Goal: Task Accomplishment & Management: Manage account settings

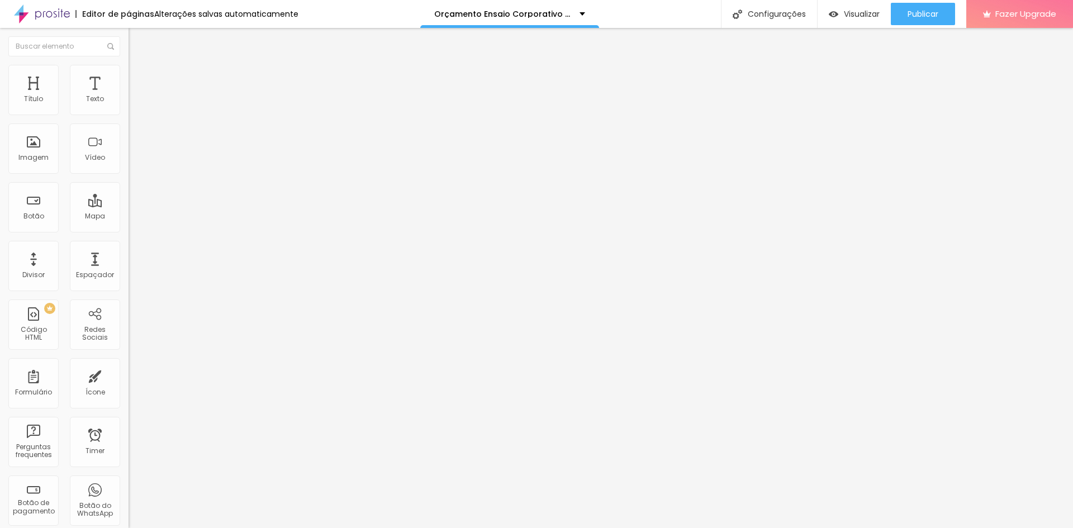
click at [129, 74] on li "Avançado" at bounding box center [193, 70] width 129 height 11
click at [129, 65] on li "Estilo" at bounding box center [193, 59] width 129 height 11
click at [129, 107] on button "button" at bounding box center [137, 102] width 16 height 12
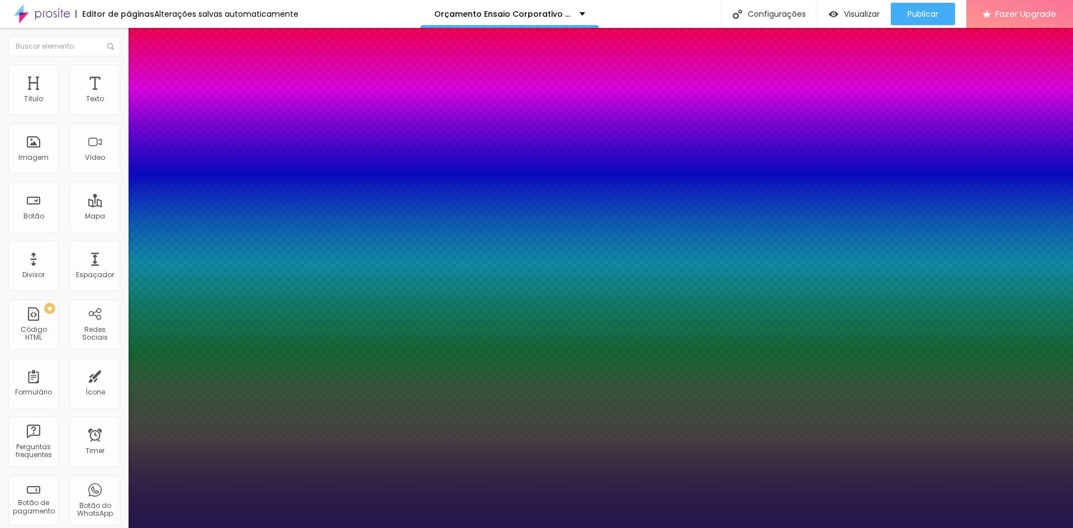
select select "Prompt-Regular"
type input "34"
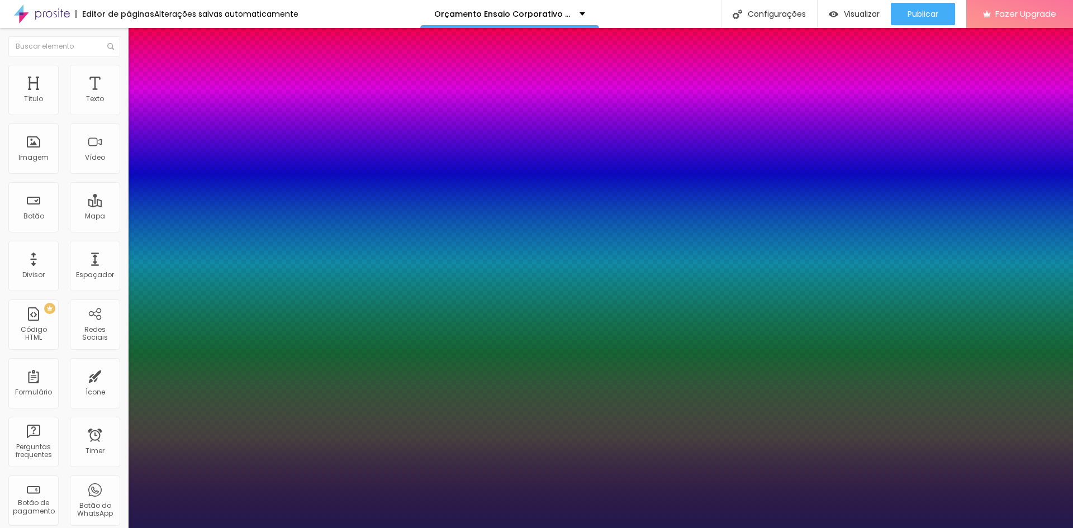
type input "33"
type input "32"
type input "31"
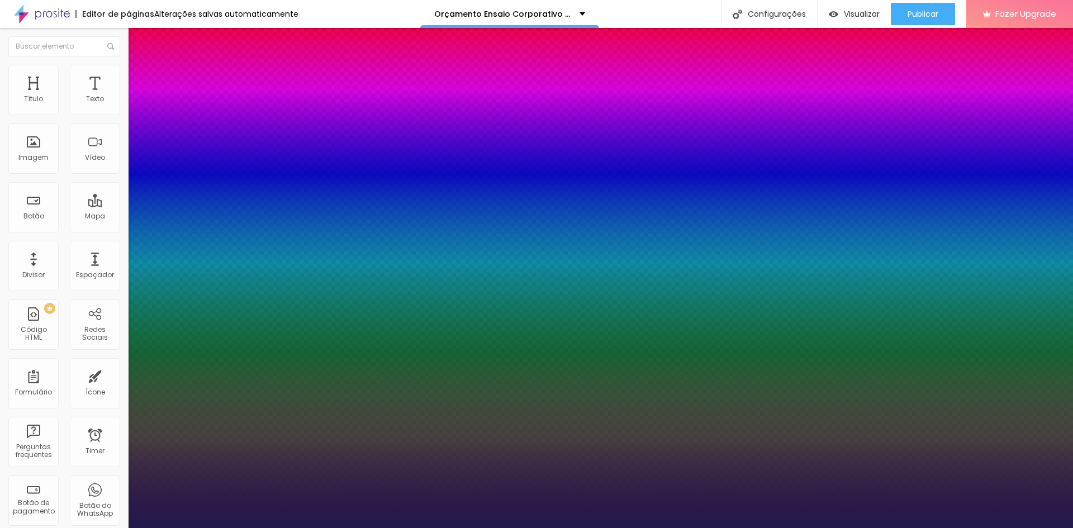
type input "31"
type input "30"
type input "29"
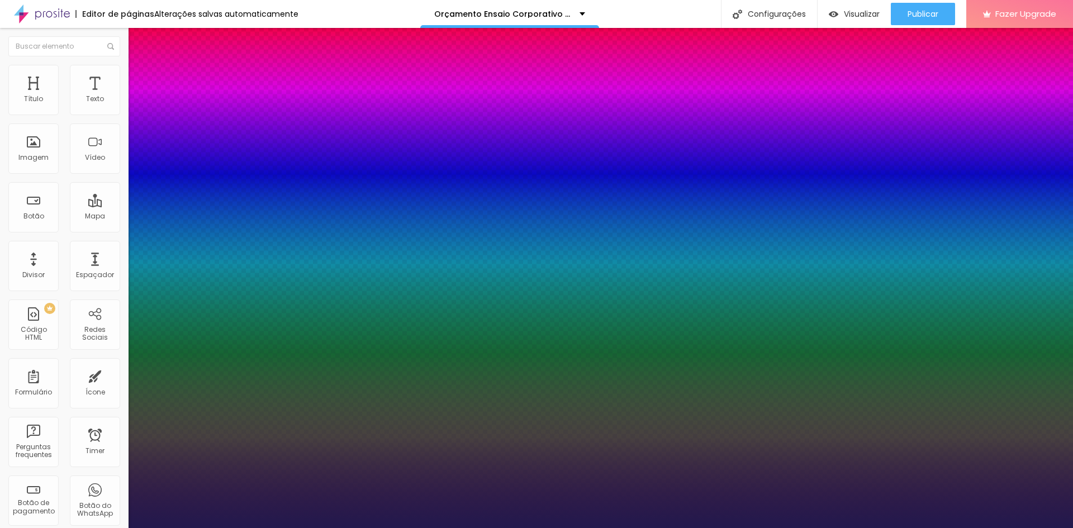
type input "28"
type input "27"
type input "26"
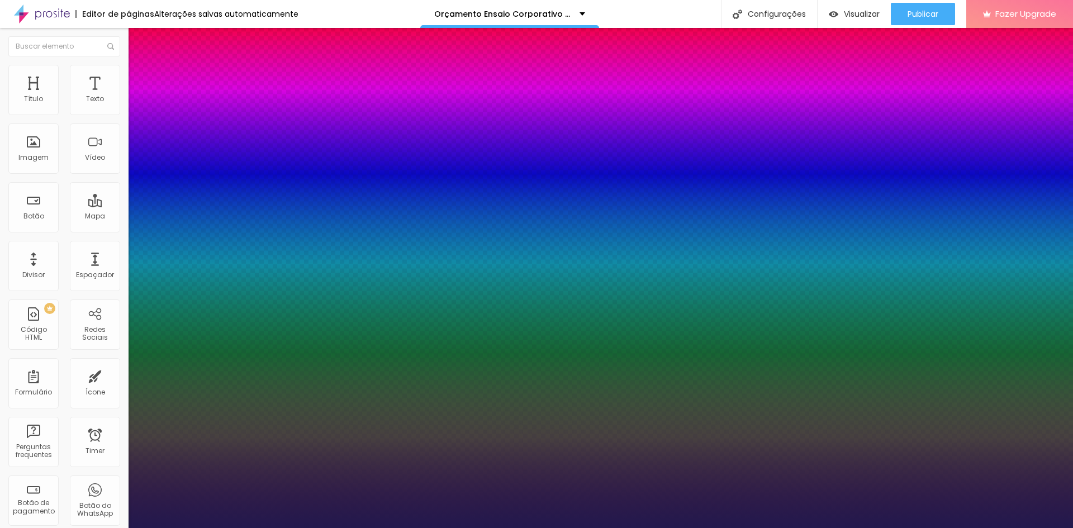
type input "26"
type input "25"
type input "24"
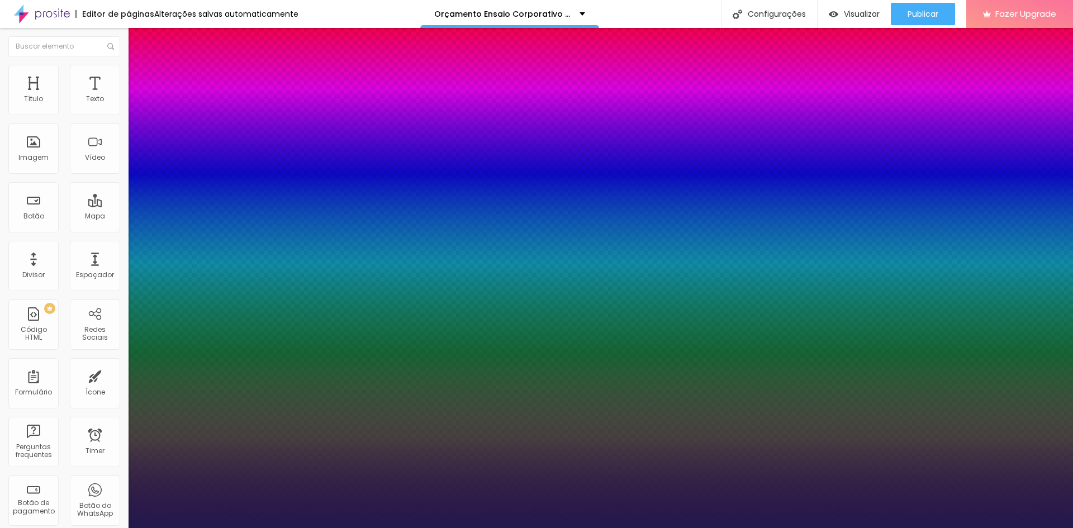
type input "23"
type input "22"
type input "21"
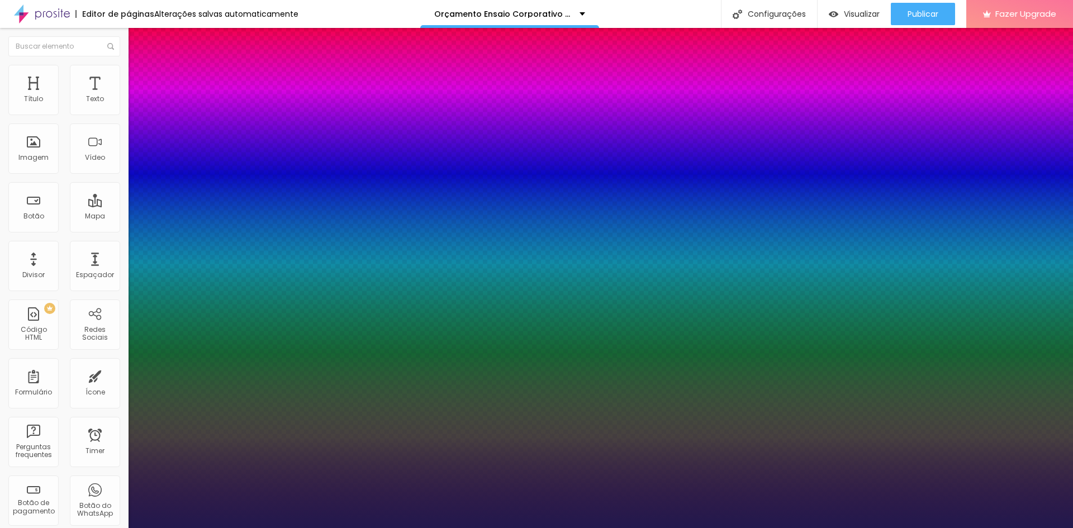
type input "21"
type input "20"
drag, startPoint x: 168, startPoint y: 191, endPoint x: 154, endPoint y: 191, distance: 14.0
type input "20"
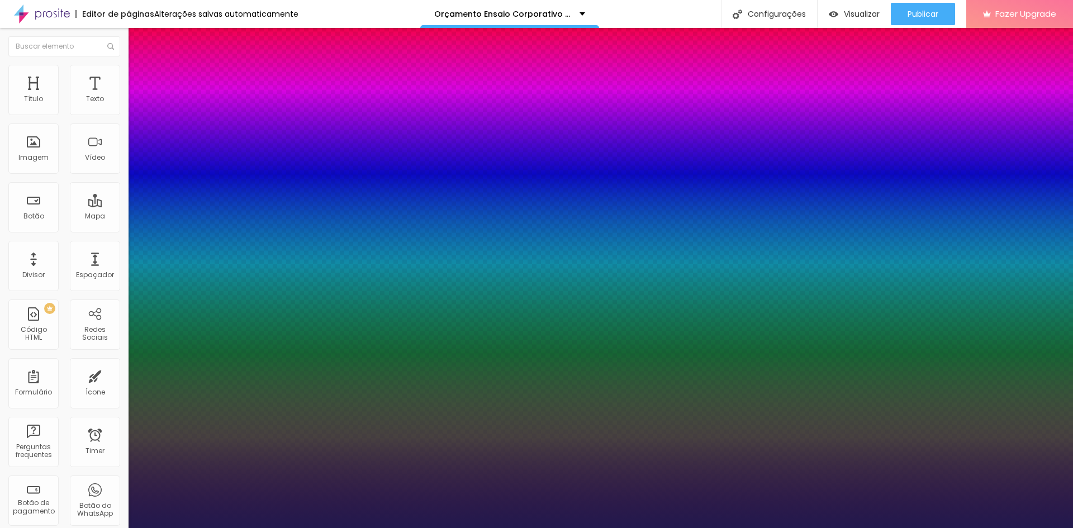
click at [348, 528] on div at bounding box center [536, 528] width 1073 height 0
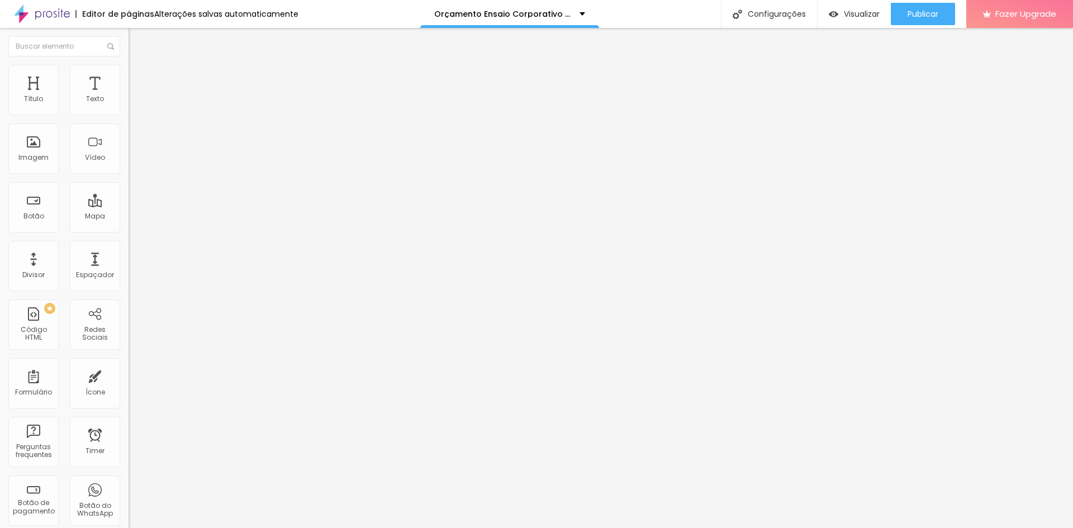
click at [129, 107] on button "button" at bounding box center [137, 102] width 16 height 12
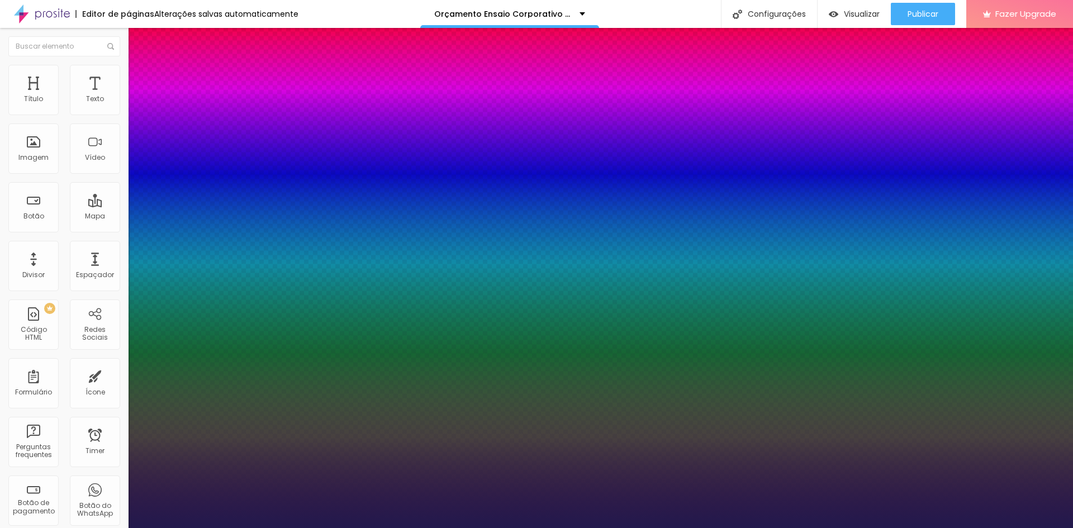
click at [320, 528] on div at bounding box center [536, 528] width 1073 height 0
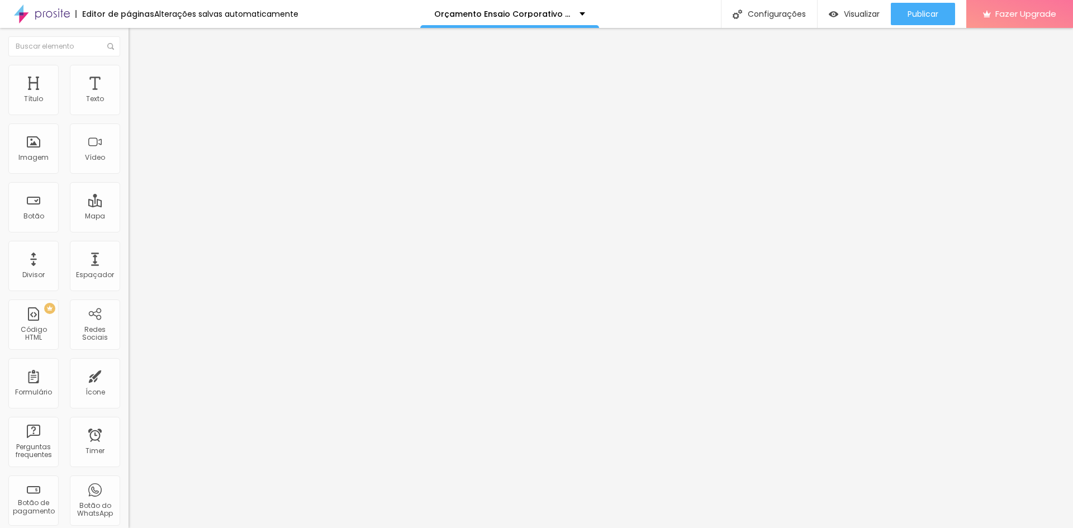
click at [129, 107] on button "button" at bounding box center [137, 102] width 16 height 12
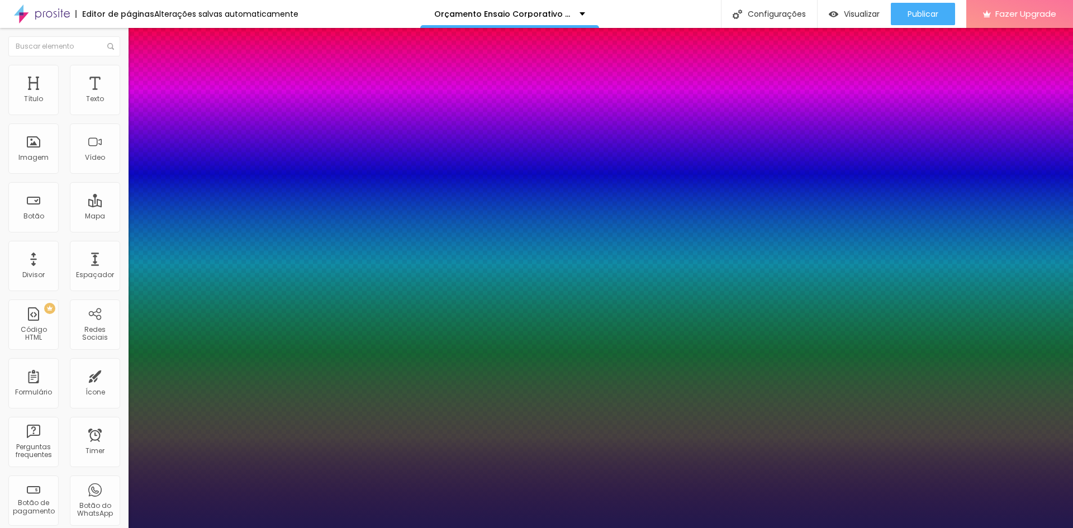
click at [195, 528] on div at bounding box center [536, 528] width 1073 height 0
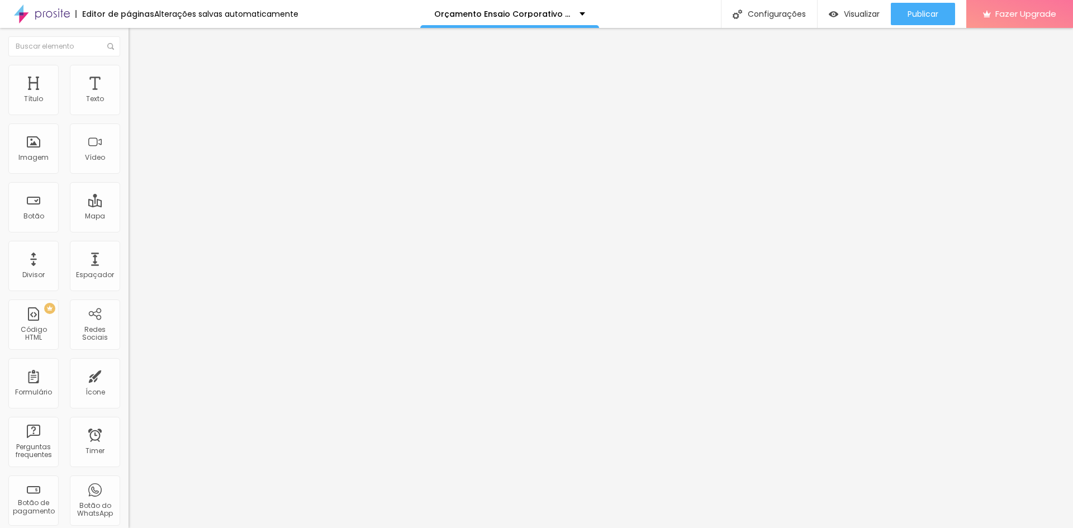
click at [133, 104] on icon "button" at bounding box center [136, 100] width 7 height 7
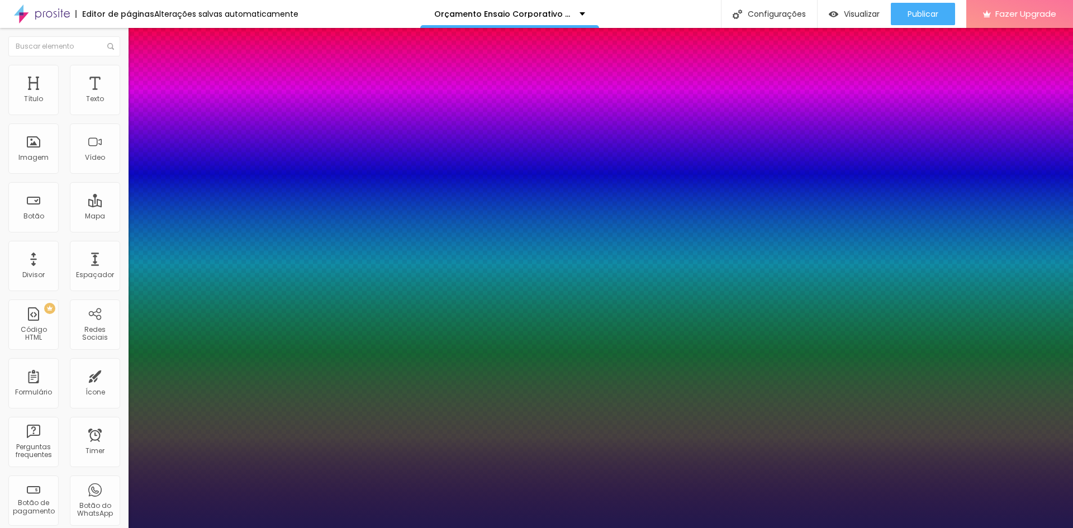
type input "22"
type input "23"
type input "24"
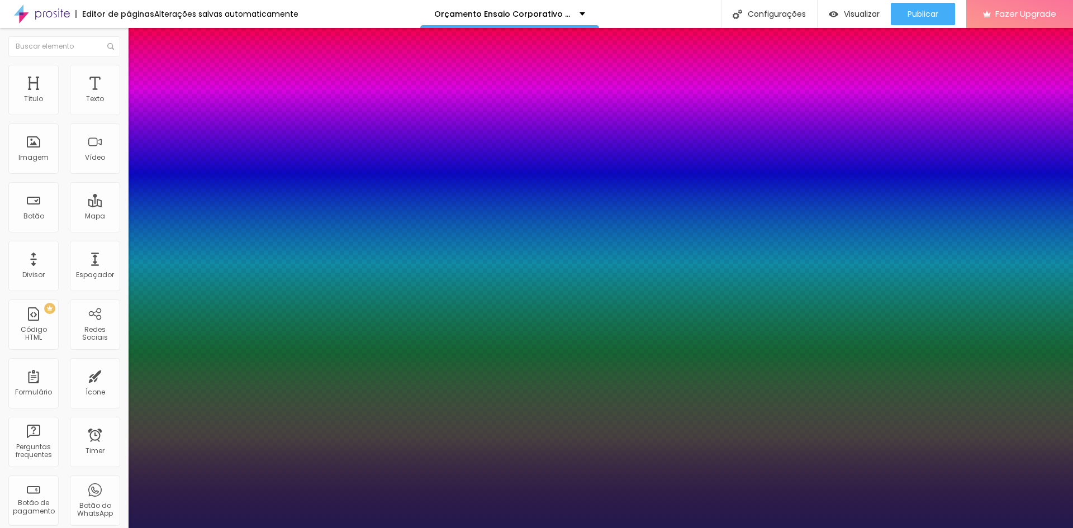
type input "24"
type input "25"
type input "26"
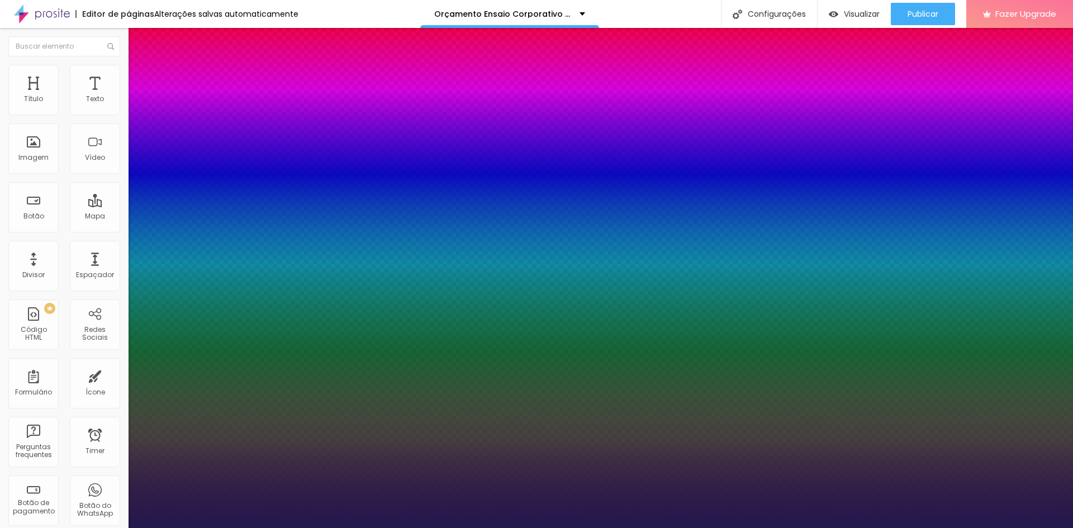
type input "27"
type input "28"
type input "29"
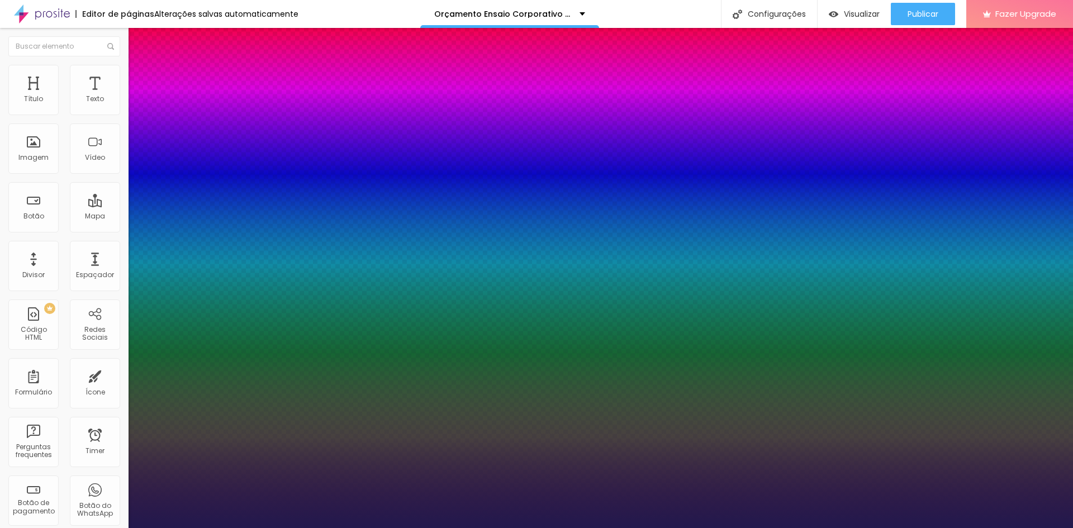
type input "29"
type input "30"
drag, startPoint x: 155, startPoint y: 192, endPoint x: 163, endPoint y: 193, distance: 7.9
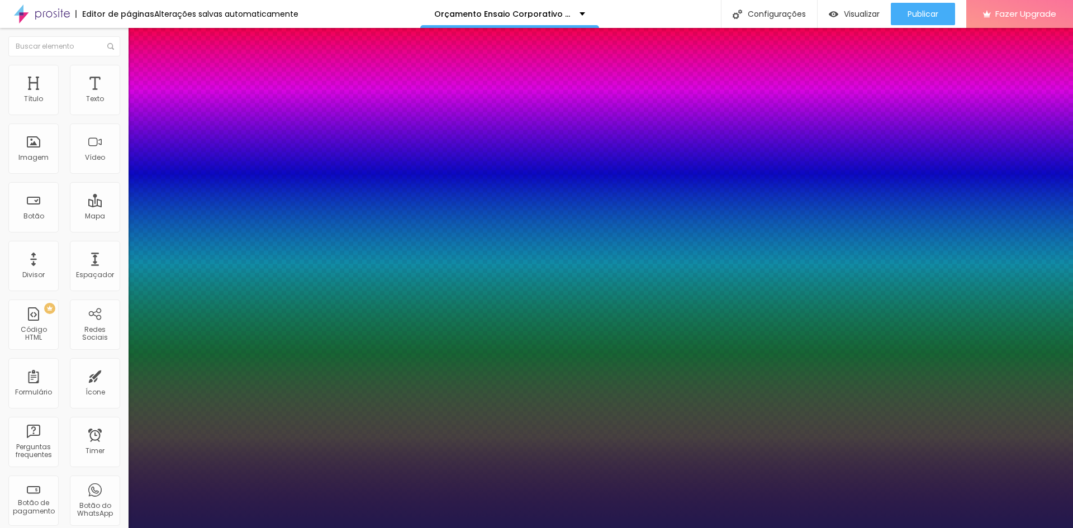
type input "27"
type input "22"
type input "17"
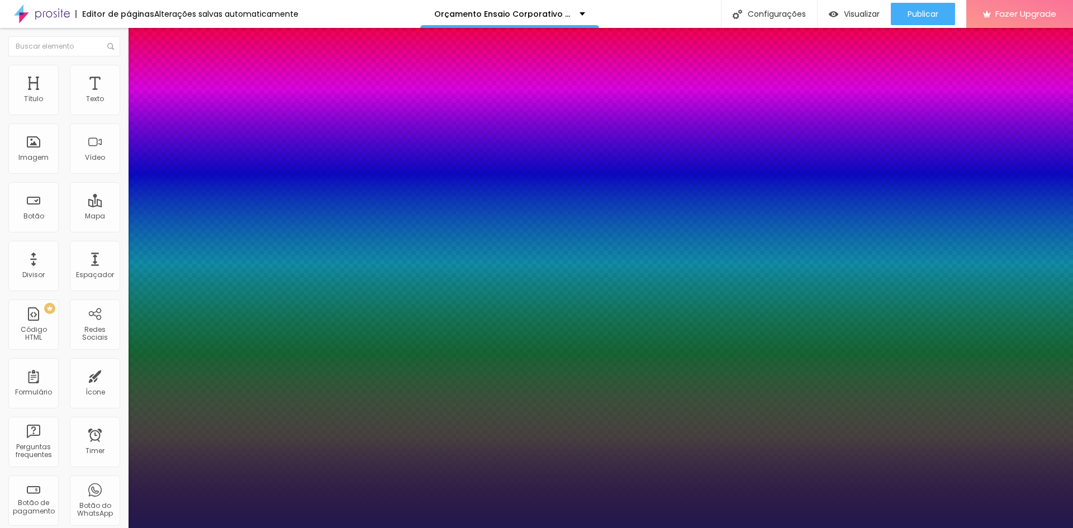
type input "17"
type input "16"
type input "17"
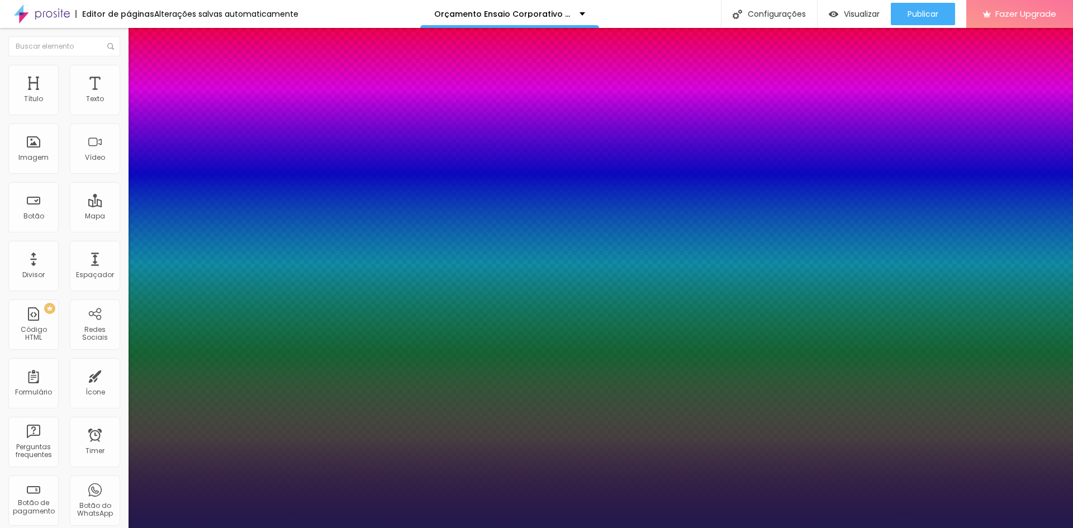
type input "18"
type input "19"
type input "20"
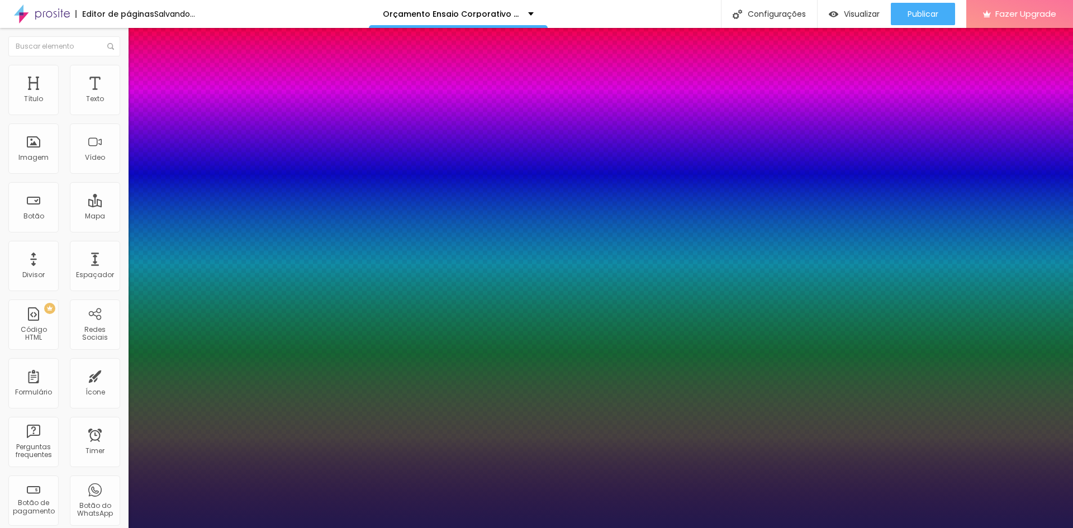
type input "20"
drag, startPoint x: 161, startPoint y: 190, endPoint x: 154, endPoint y: 190, distance: 6.7
type input "20"
click at [339, 528] on div at bounding box center [536, 528] width 1073 height 0
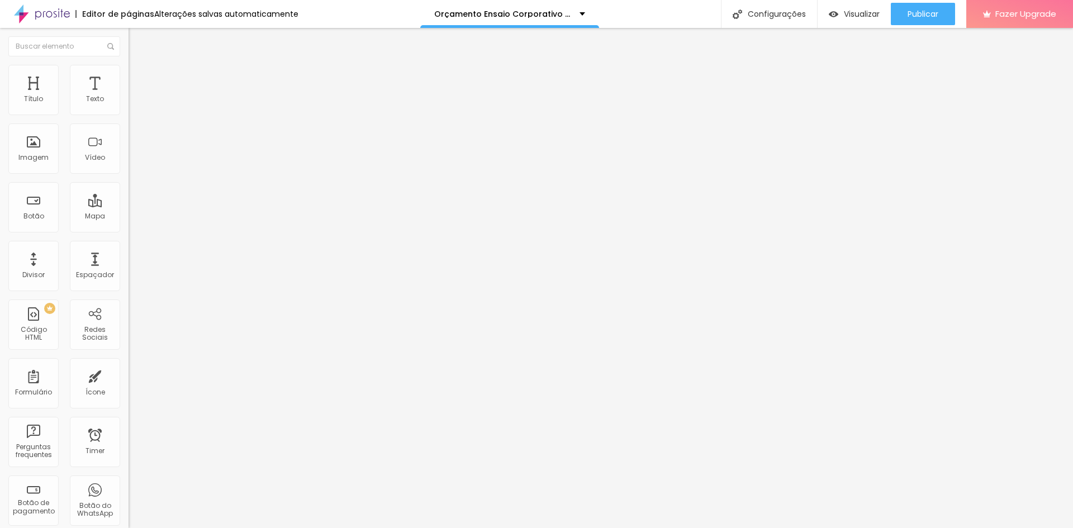
click at [133, 104] on icon "button" at bounding box center [136, 100] width 7 height 7
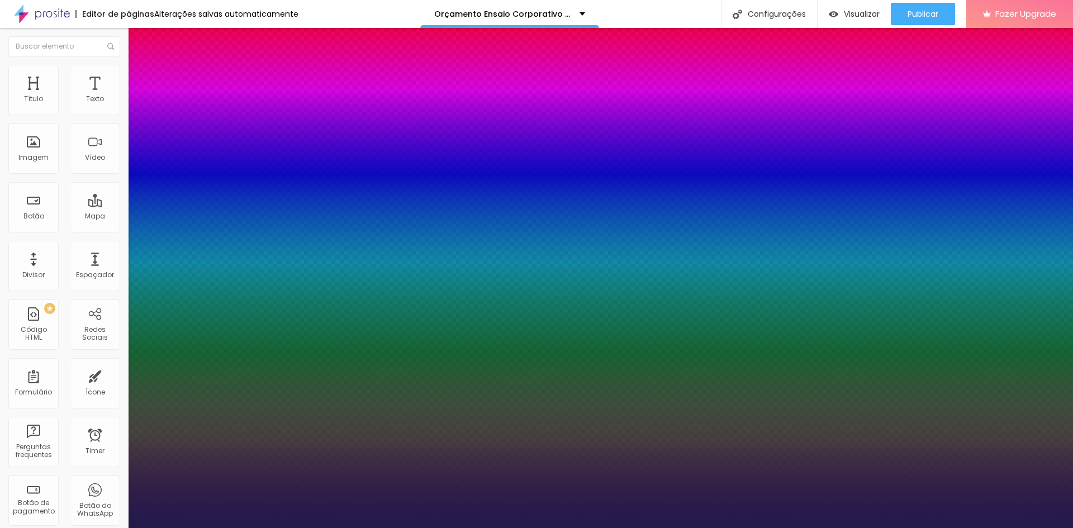
click at [113, 528] on div at bounding box center [536, 528] width 1073 height 0
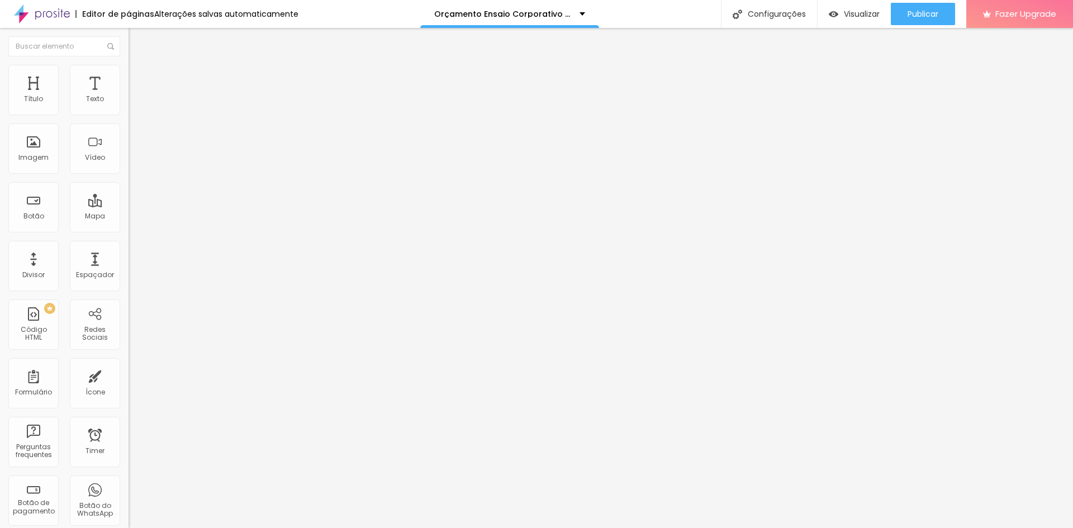
click at [129, 72] on li "Avançado" at bounding box center [193, 70] width 129 height 11
click at [139, 66] on span "Estilo" at bounding box center [147, 61] width 17 height 10
click at [133, 104] on icon "button" at bounding box center [134, 103] width 2 height 2
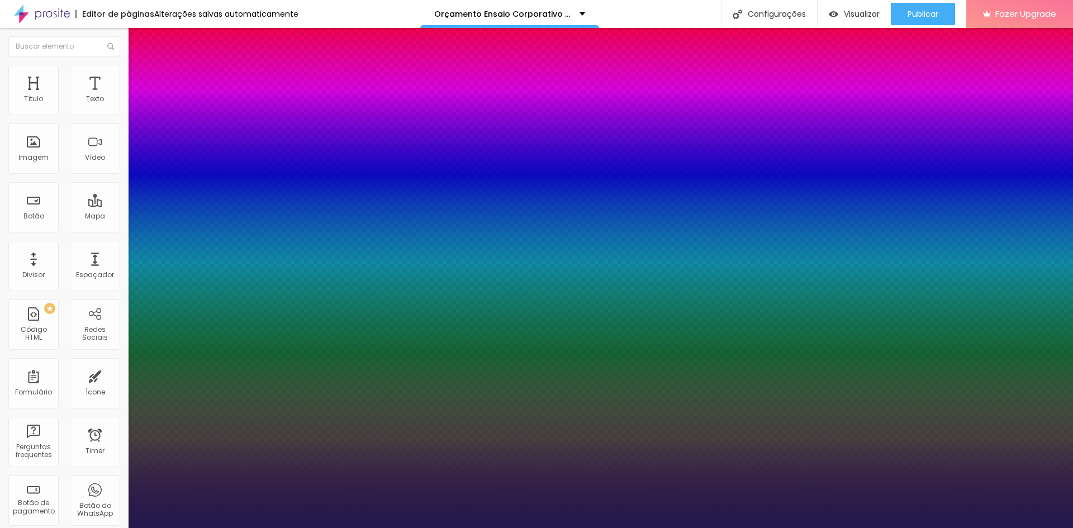
type input "21"
type input "22"
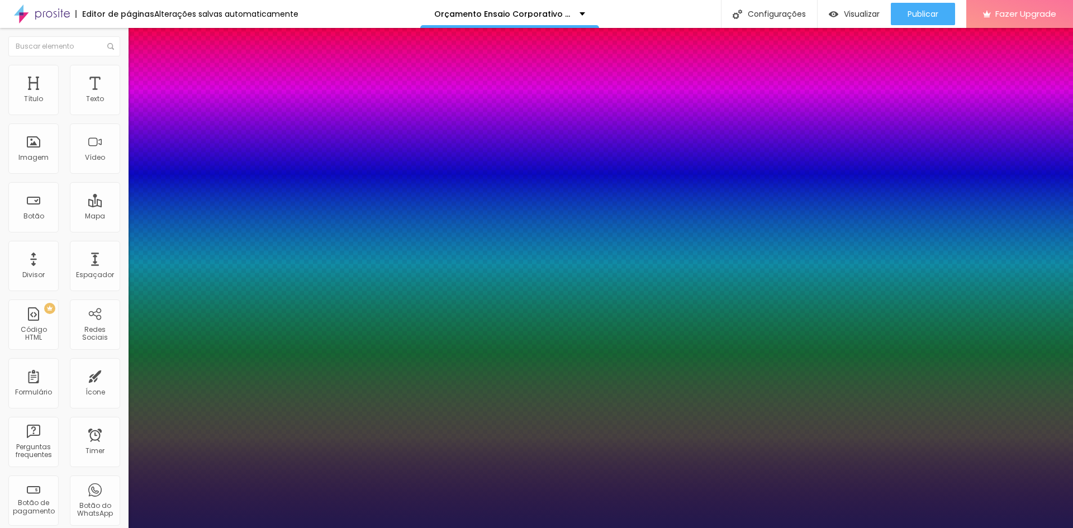
click at [169, 528] on div at bounding box center [536, 528] width 1073 height 0
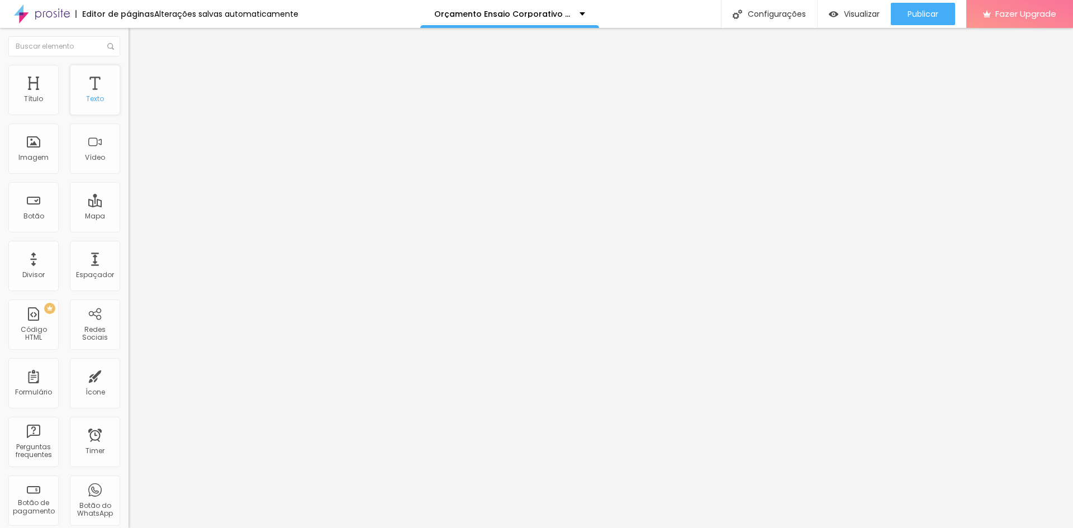
click at [86, 101] on div "Texto" at bounding box center [95, 99] width 18 height 8
click at [86, 103] on div "Texto" at bounding box center [95, 99] width 18 height 8
click at [78, 108] on div "Texto" at bounding box center [95, 90] width 50 height 50
click at [133, 104] on icon "button" at bounding box center [136, 100] width 7 height 7
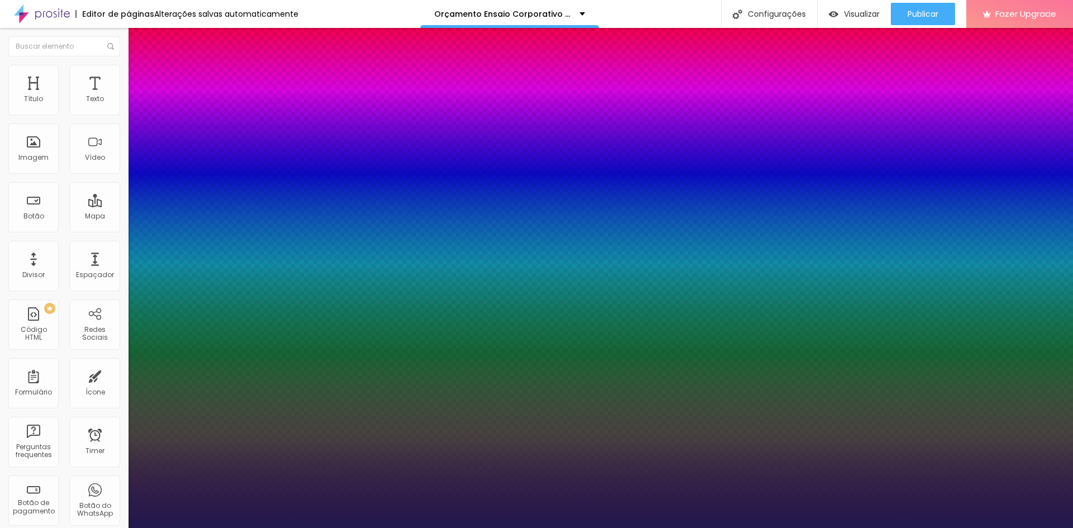
type input "1"
type input "17"
type input "1"
type input "20"
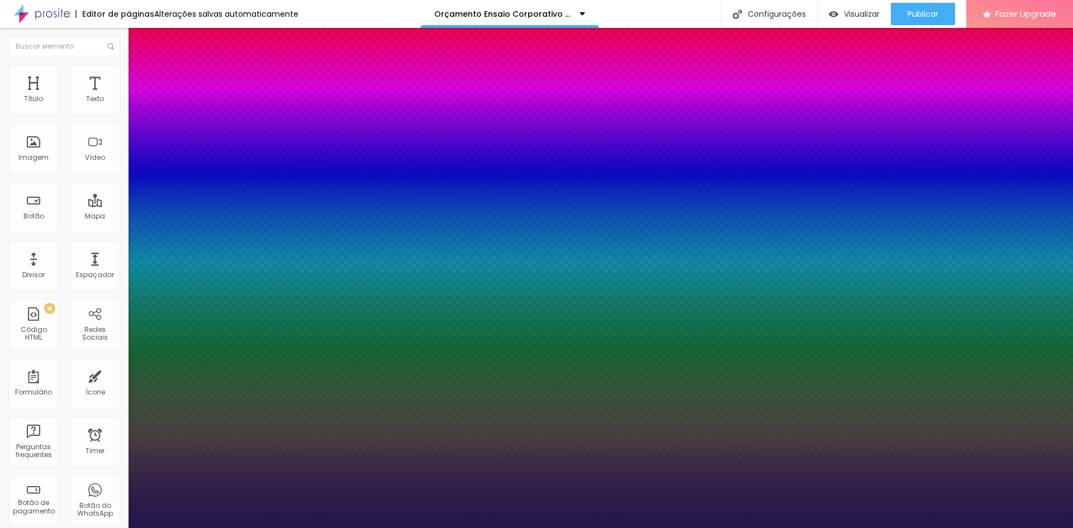
type input "20"
type input "1"
type input "21"
type input "1"
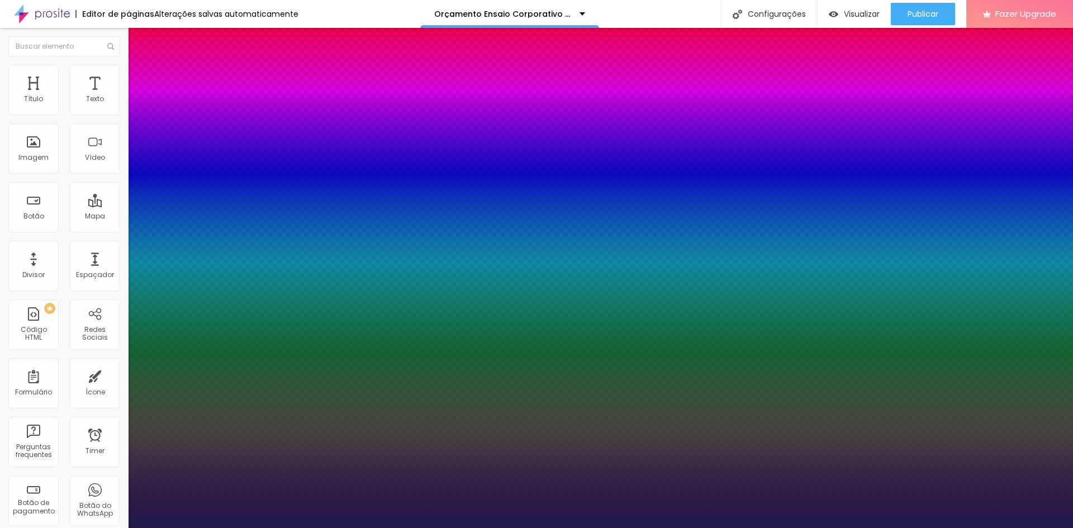
type input "24"
type input "1"
type input "25"
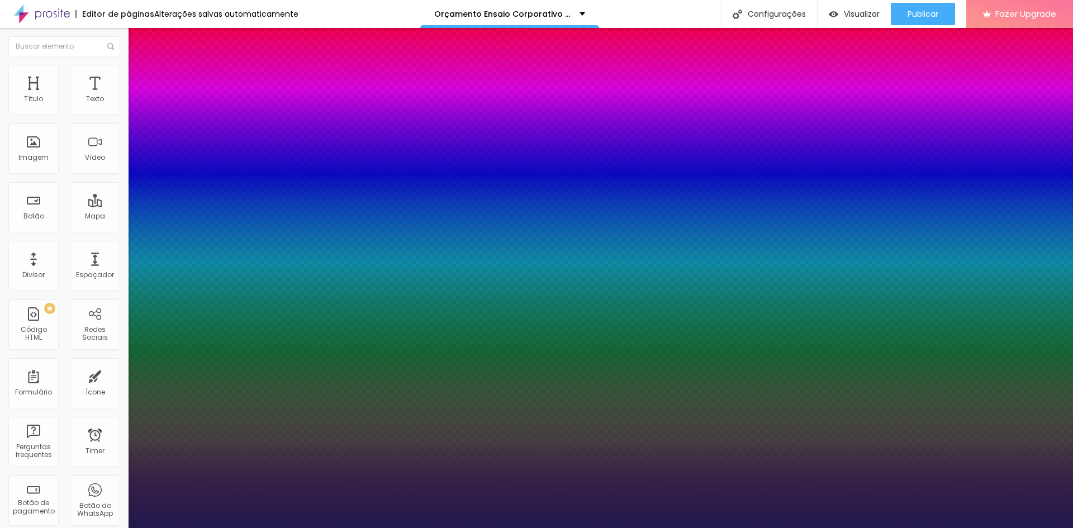
type input "1"
type input "26"
type input "1"
type input "27"
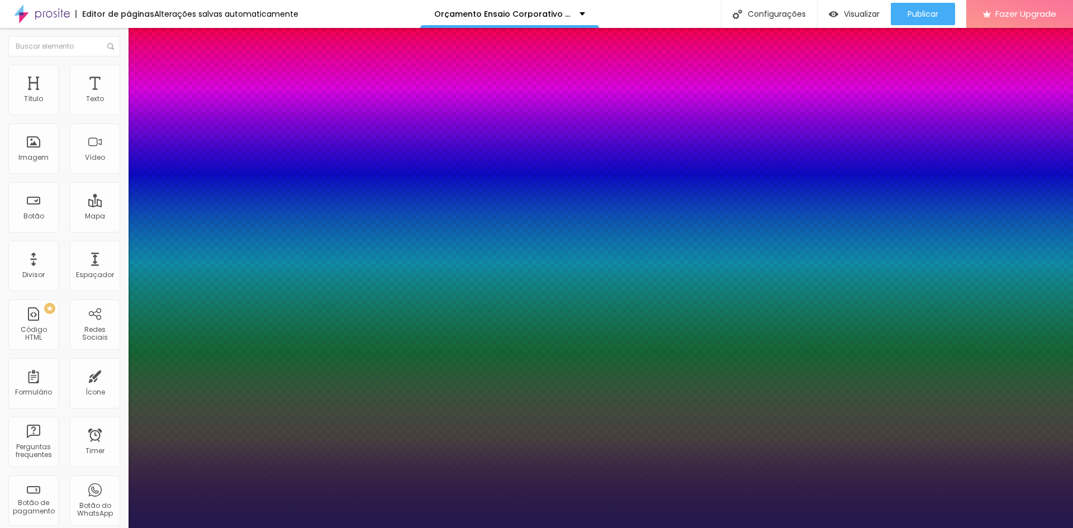
type input "27"
type input "1"
type input "28"
type input "1"
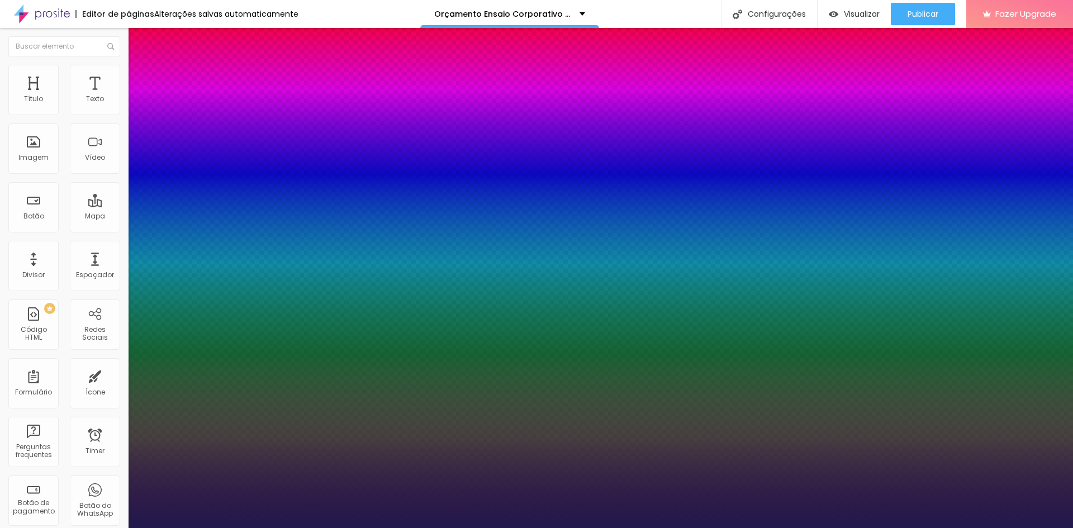
type input "29"
type input "1"
drag, startPoint x: 151, startPoint y: 192, endPoint x: 162, endPoint y: 192, distance: 10.6
type input "29"
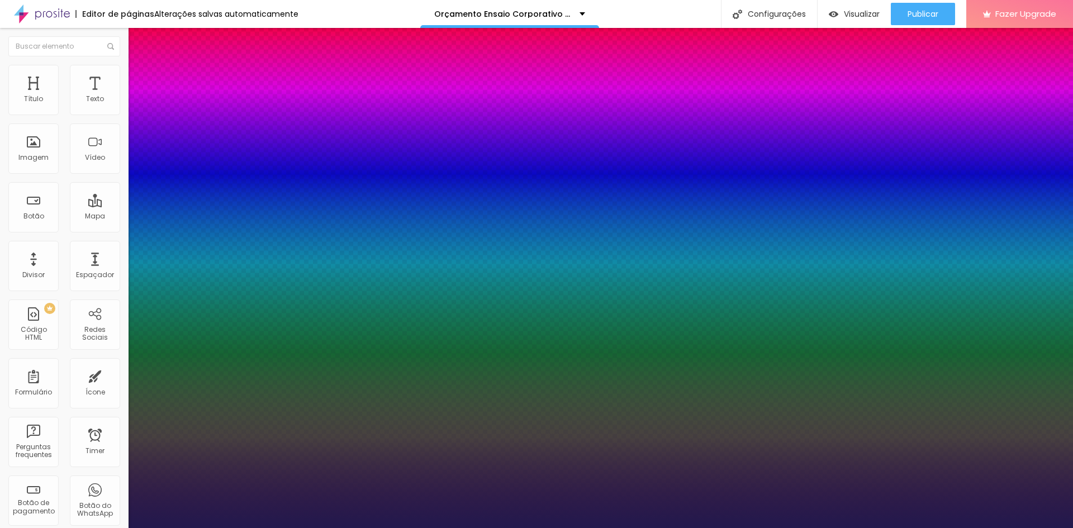
click at [329, 528] on div at bounding box center [536, 528] width 1073 height 0
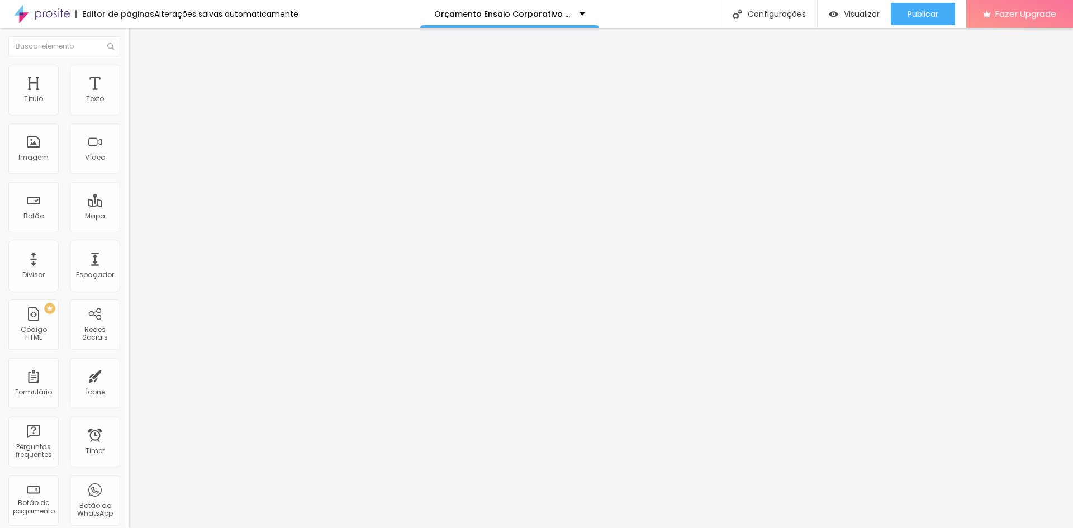
click at [133, 104] on icon "button" at bounding box center [136, 100] width 7 height 7
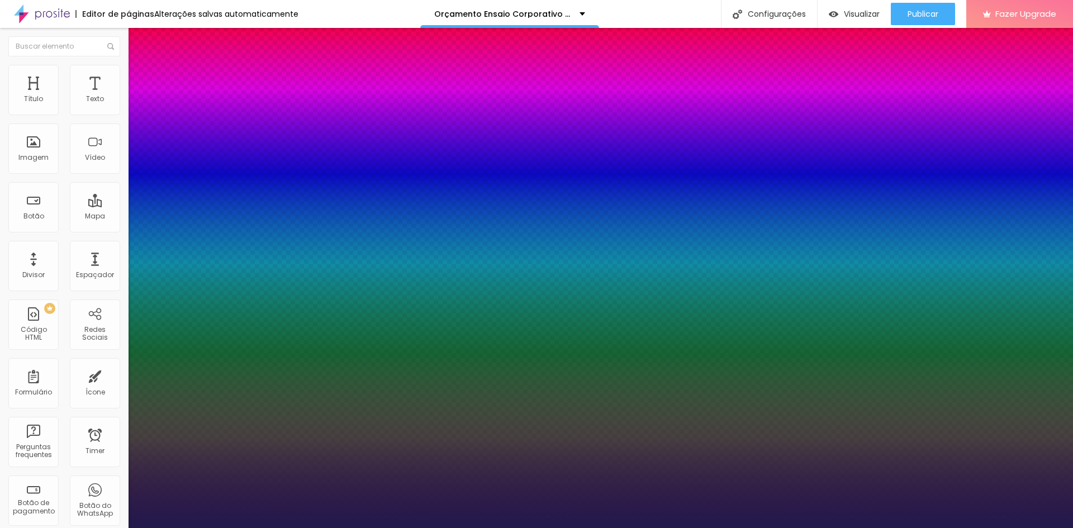
type input "1"
select select "PalanquinDark"
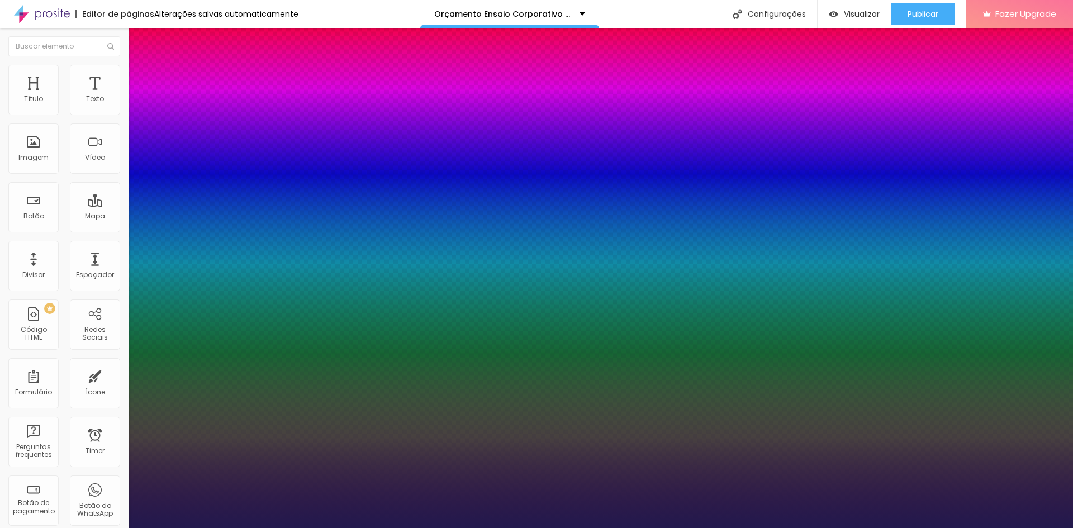
type input "1"
select select "PalanquinDarkBold"
type input "1"
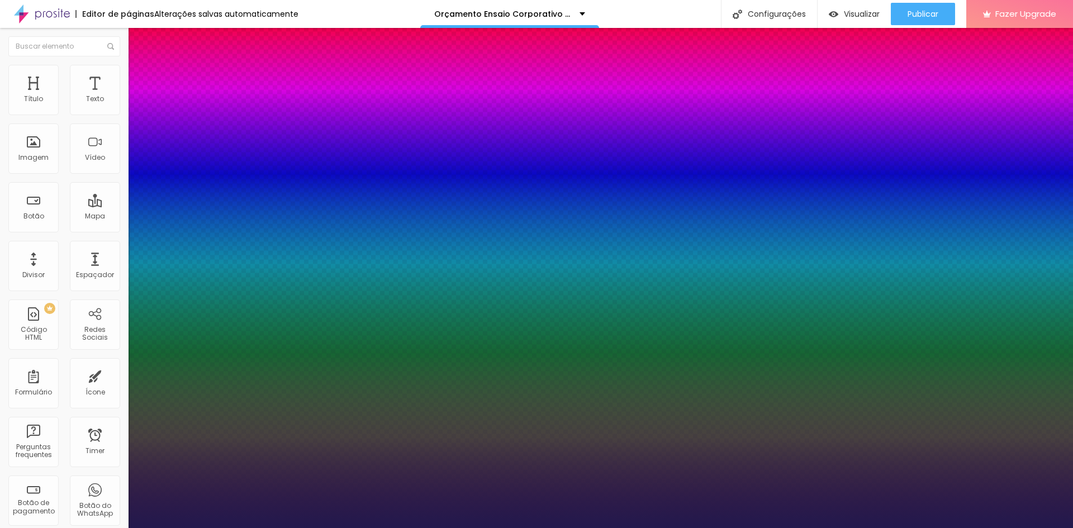
select select "Prompt-Bold"
type input "1"
click at [232, 528] on div at bounding box center [536, 528] width 1073 height 0
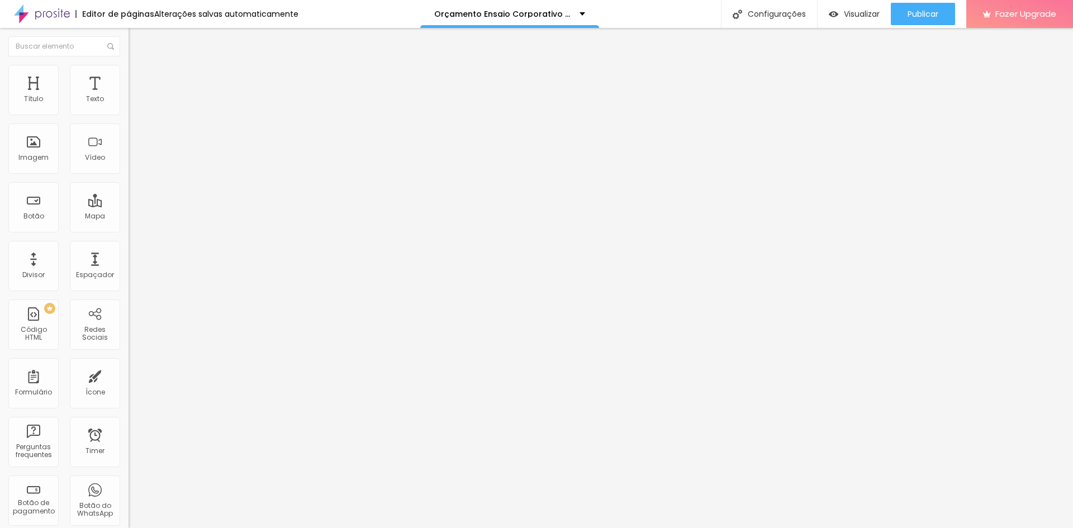
click at [133, 104] on icon "button" at bounding box center [136, 100] width 7 height 7
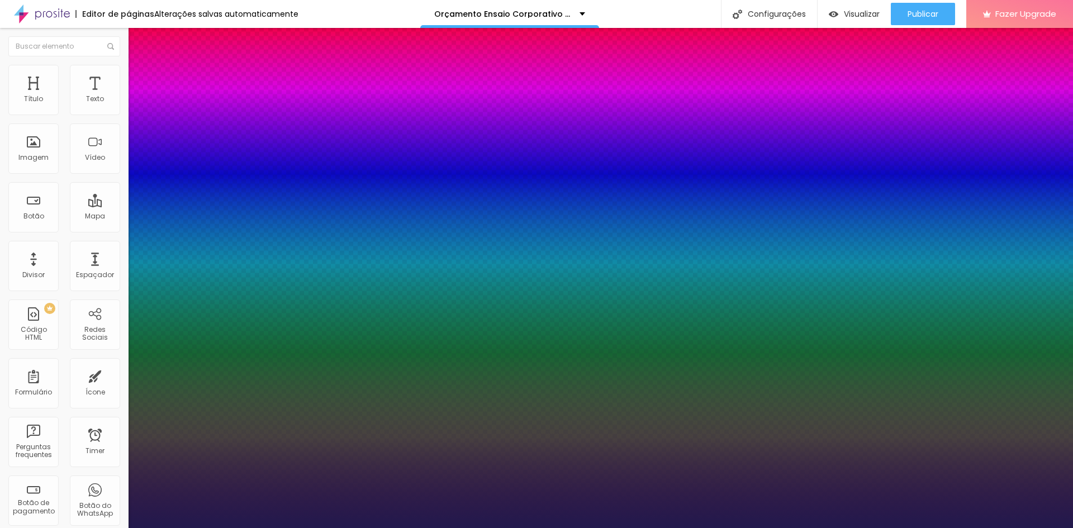
type input "1"
drag, startPoint x: 240, startPoint y: 191, endPoint x: 253, endPoint y: 192, distance: 12.3
type input "8"
type input "3"
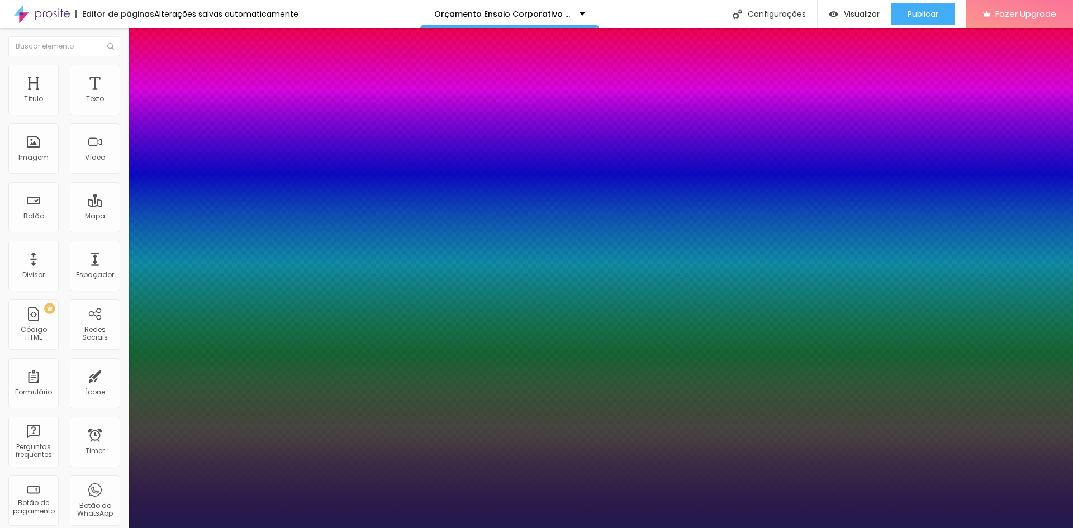
type input "1"
type input "30"
type input "1"
type input "30"
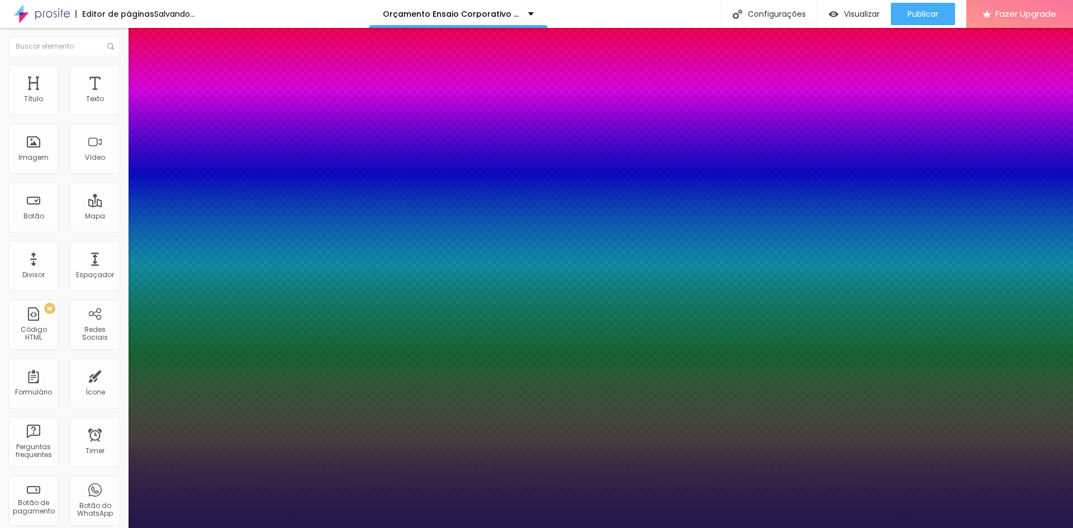
type input "1"
drag, startPoint x: 250, startPoint y: 191, endPoint x: 236, endPoint y: 188, distance: 14.1
type input "8"
type input "3"
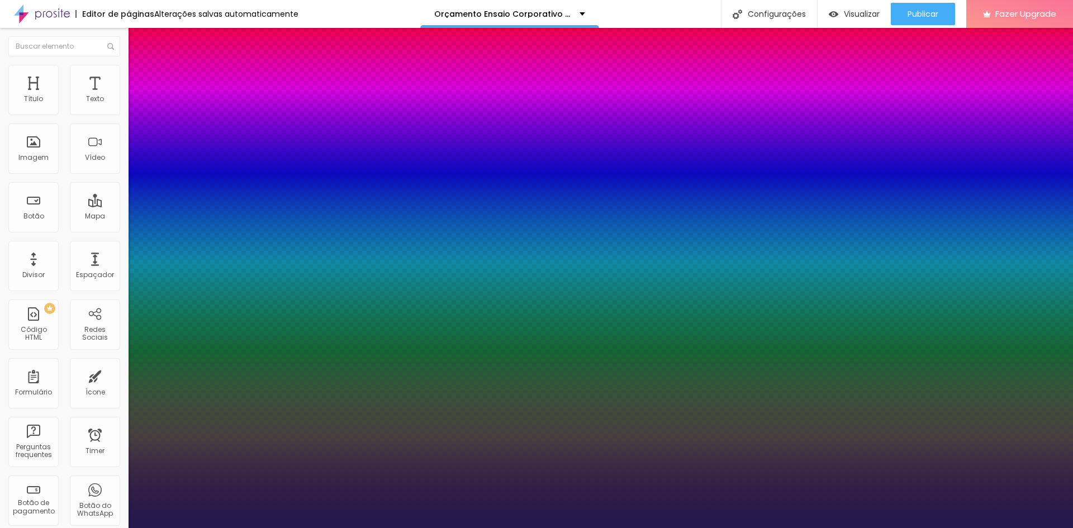
type input "1"
type input "33"
type input "1"
type input "33"
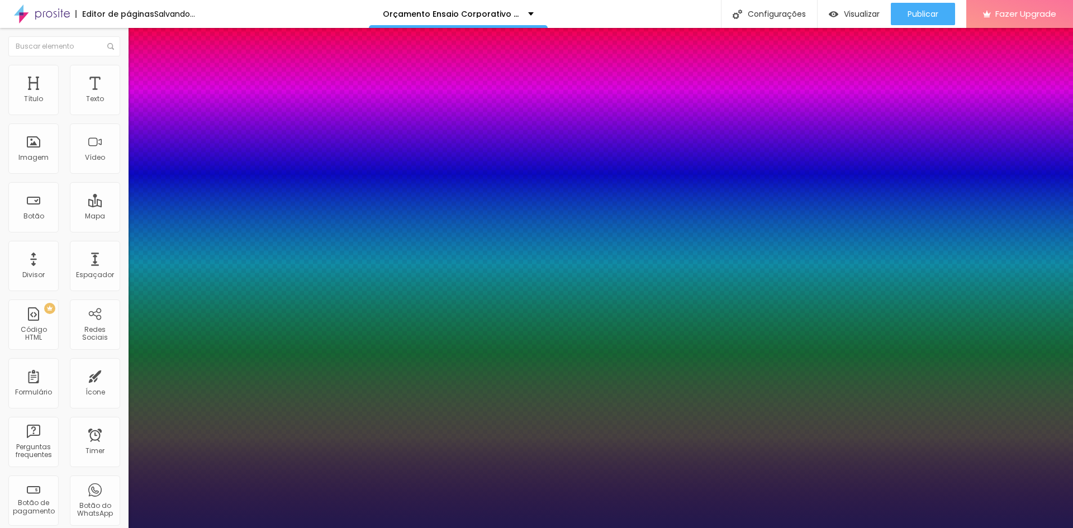
type input "1"
click at [228, 528] on div at bounding box center [536, 528] width 1073 height 0
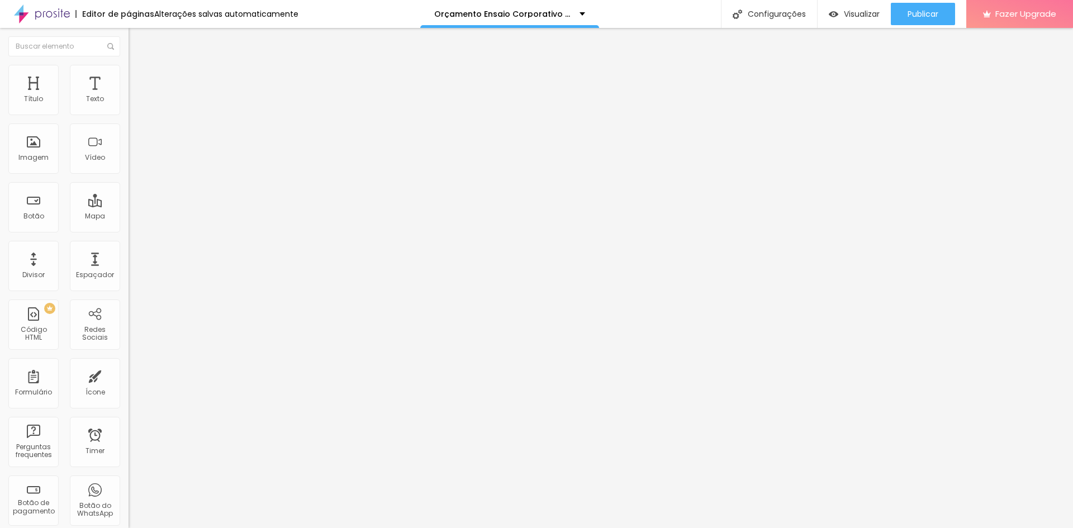
click at [133, 104] on icon "button" at bounding box center [136, 100] width 7 height 7
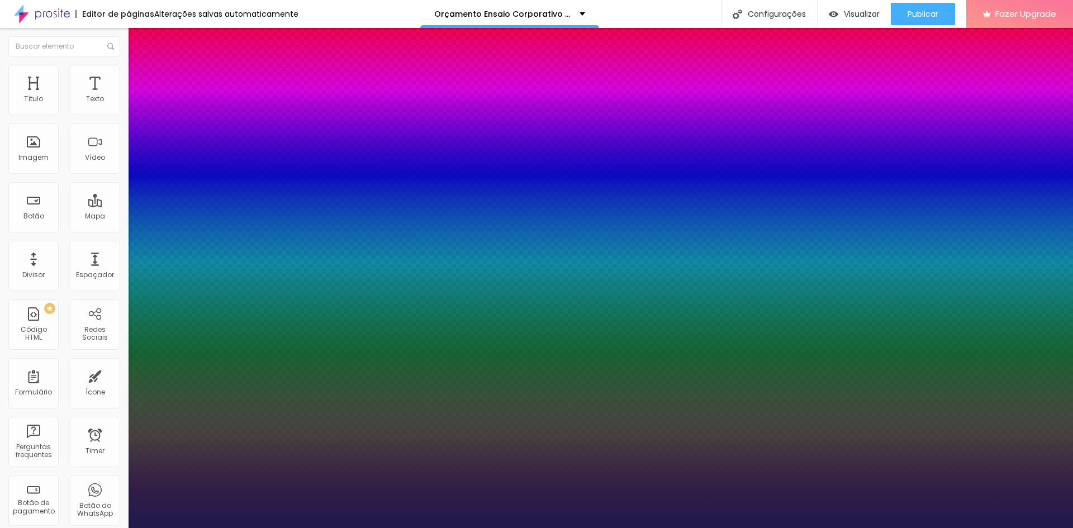
type input "1"
click at [101, 528] on div at bounding box center [536, 528] width 1073 height 0
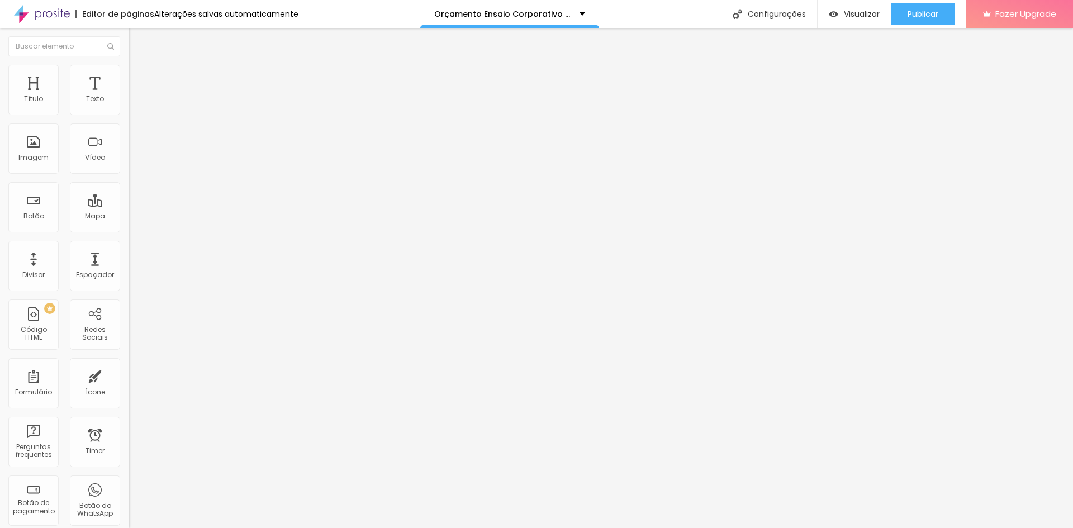
click at [139, 77] on span "Avançado" at bounding box center [157, 73] width 37 height 10
type input "7"
type input "0"
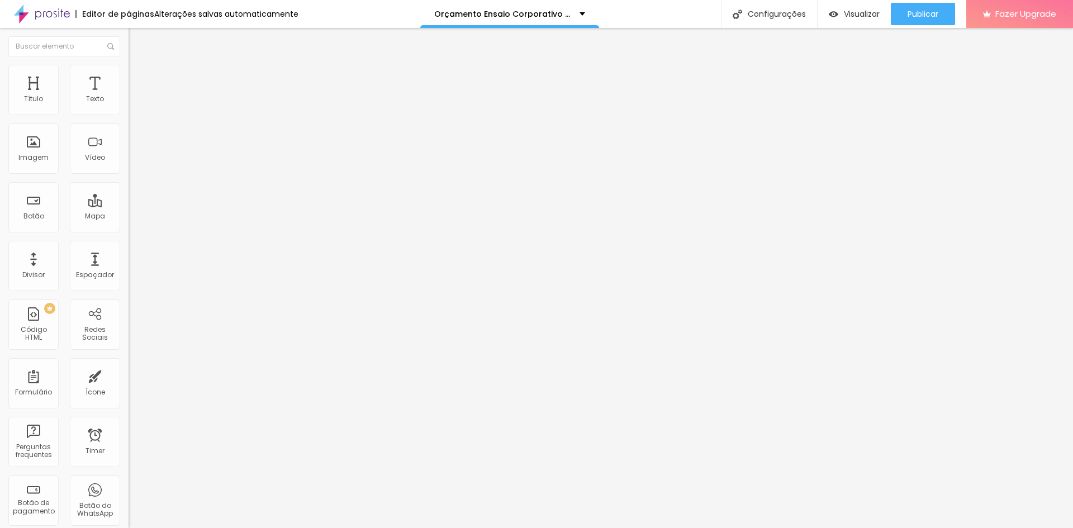
drag, startPoint x: 31, startPoint y: 108, endPoint x: 5, endPoint y: 107, distance: 26.3
type input "0"
click at [129, 206] on input "range" at bounding box center [165, 210] width 72 height 9
click at [129, 35] on button "Editar Seção" at bounding box center [193, 41] width 129 height 26
click at [129, 69] on img at bounding box center [134, 70] width 10 height 10
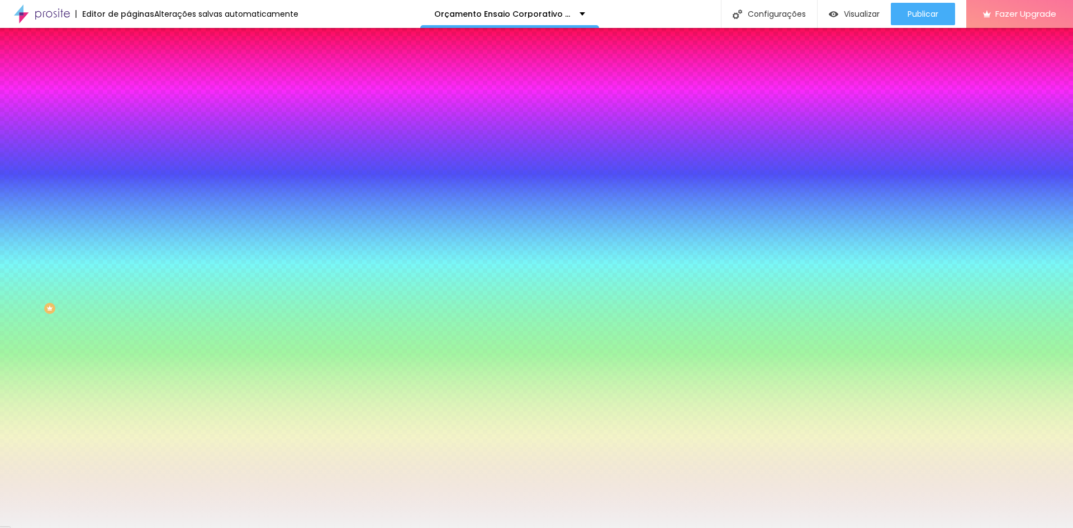
click at [129, 152] on div at bounding box center [193, 152] width 129 height 0
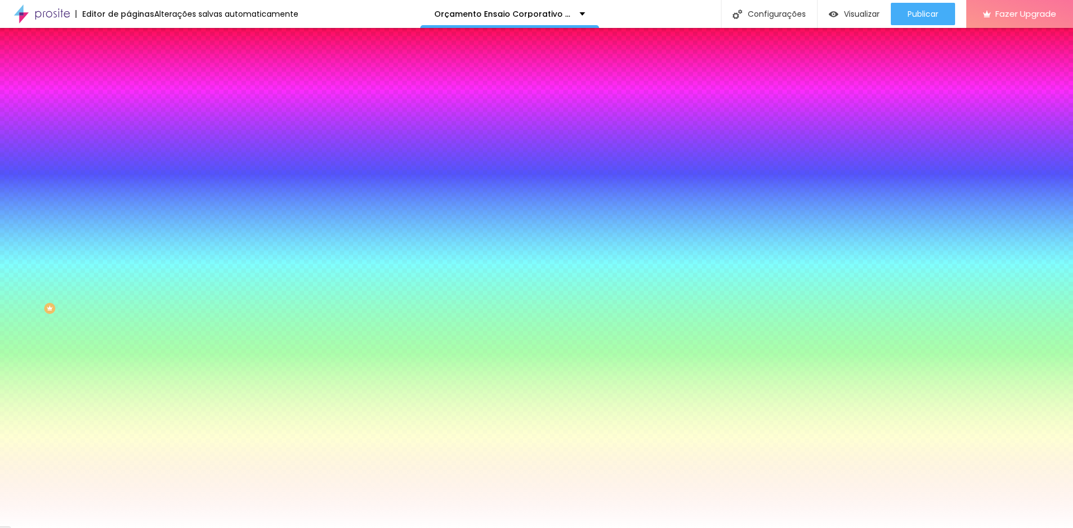
type input "#FFFFFF"
drag, startPoint x: 25, startPoint y: 231, endPoint x: 3, endPoint y: 201, distance: 37.7
click at [129, 201] on div "Imagem de fundo Adicionar imagem Efeito da Imagem Nenhum Nenhum Parallax Cor de…" at bounding box center [193, 159] width 129 height 145
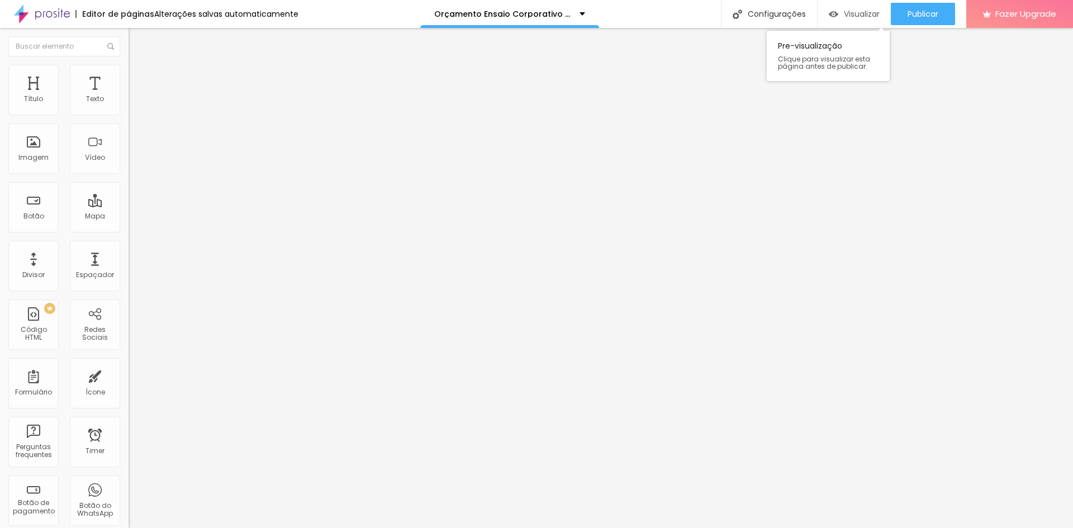
click at [848, 10] on span "Visualizar" at bounding box center [862, 14] width 36 height 9
click at [908, 15] on span "Publicar" at bounding box center [923, 14] width 31 height 9
click at [129, 107] on div "Voltar ao padrão" at bounding box center [193, 95] width 129 height 25
click at [129, 107] on button "button" at bounding box center [137, 102] width 16 height 12
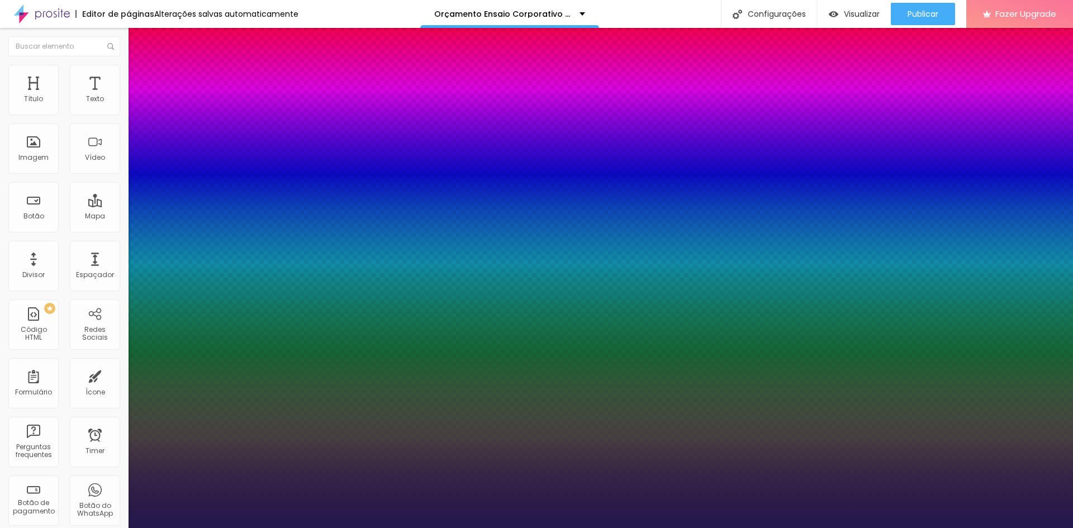
click at [163, 528] on div at bounding box center [536, 528] width 1073 height 0
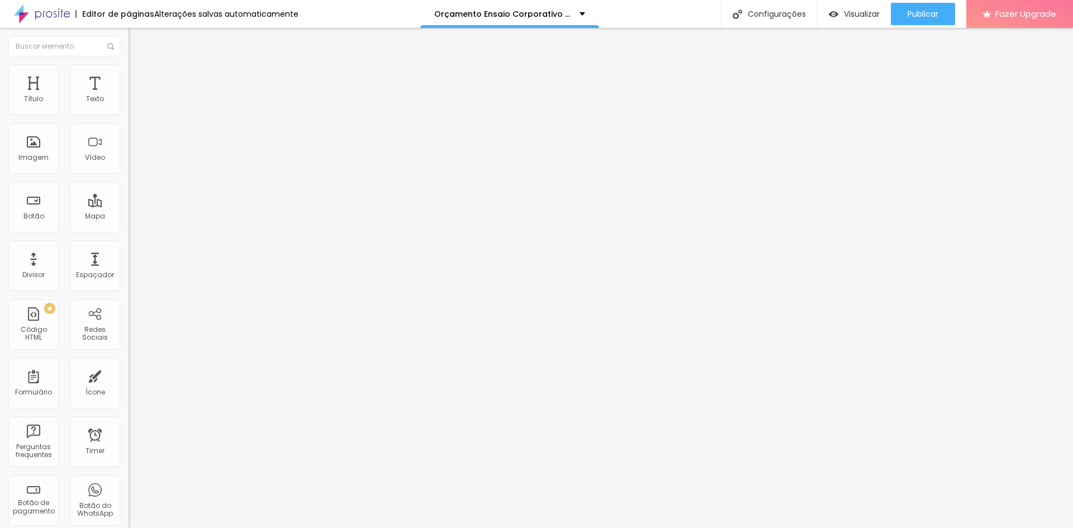
click at [129, 107] on button "button" at bounding box center [137, 102] width 16 height 12
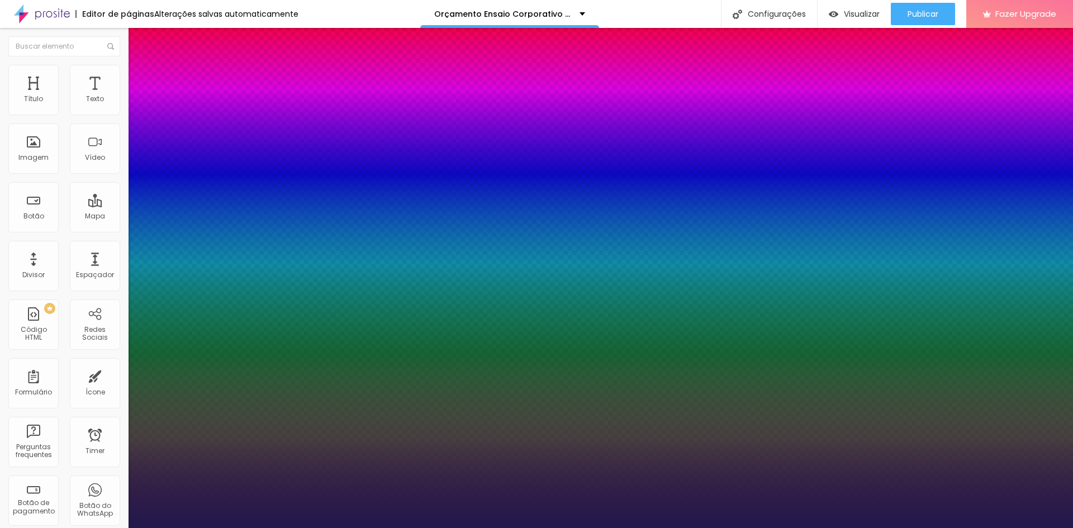
type input "1"
click at [181, 528] on div at bounding box center [536, 528] width 1073 height 0
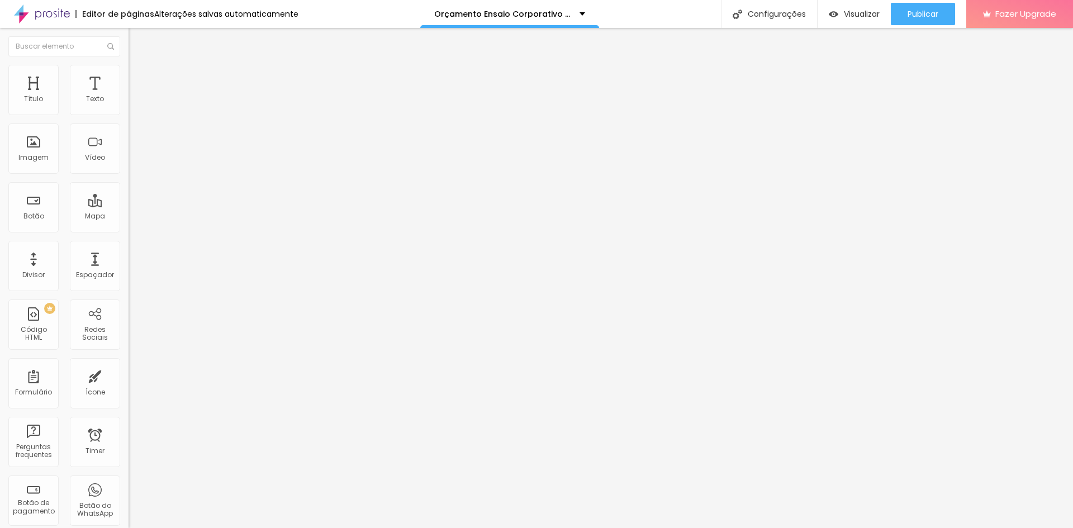
click at [129, 107] on button "button" at bounding box center [137, 102] width 16 height 12
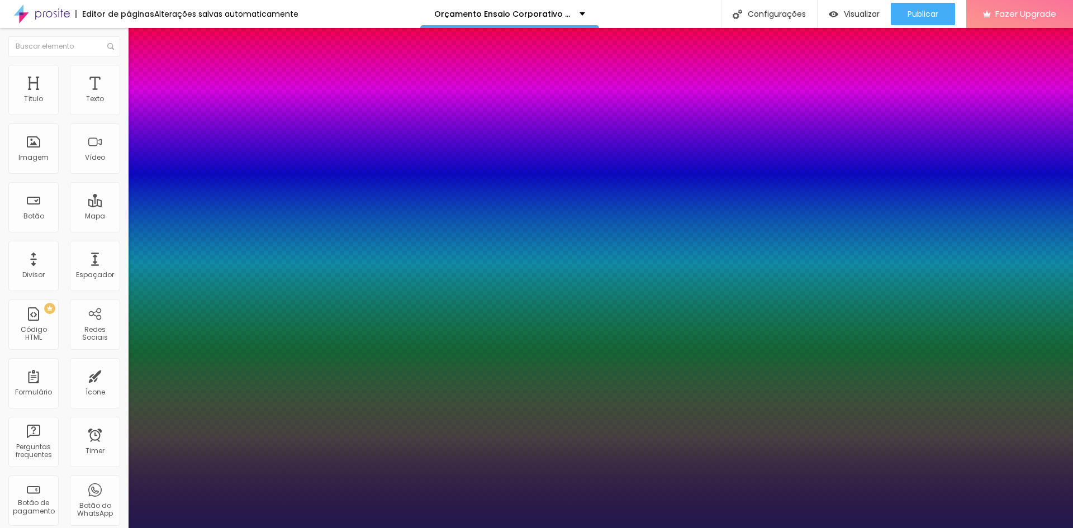
click at [400, 528] on div at bounding box center [536, 528] width 1073 height 0
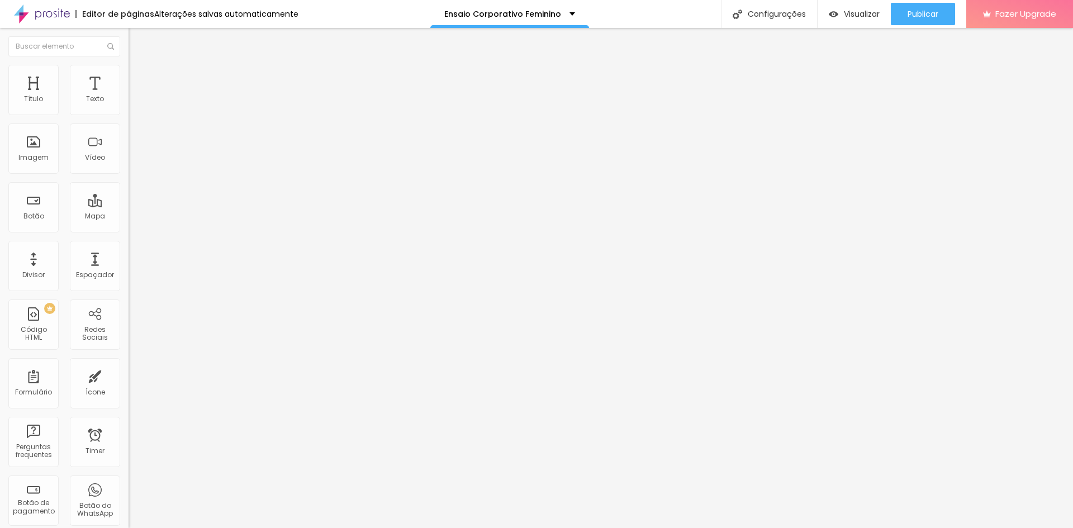
click at [139, 77] on span "Avançado" at bounding box center [157, 73] width 37 height 10
click at [129, 67] on ul "Estilo Avançado" at bounding box center [193, 65] width 129 height 22
click at [129, 64] on img at bounding box center [134, 59] width 10 height 10
click at [129, 40] on button "Editar Título" at bounding box center [193, 41] width 129 height 26
click at [137, 42] on img "button" at bounding box center [141, 40] width 9 height 9
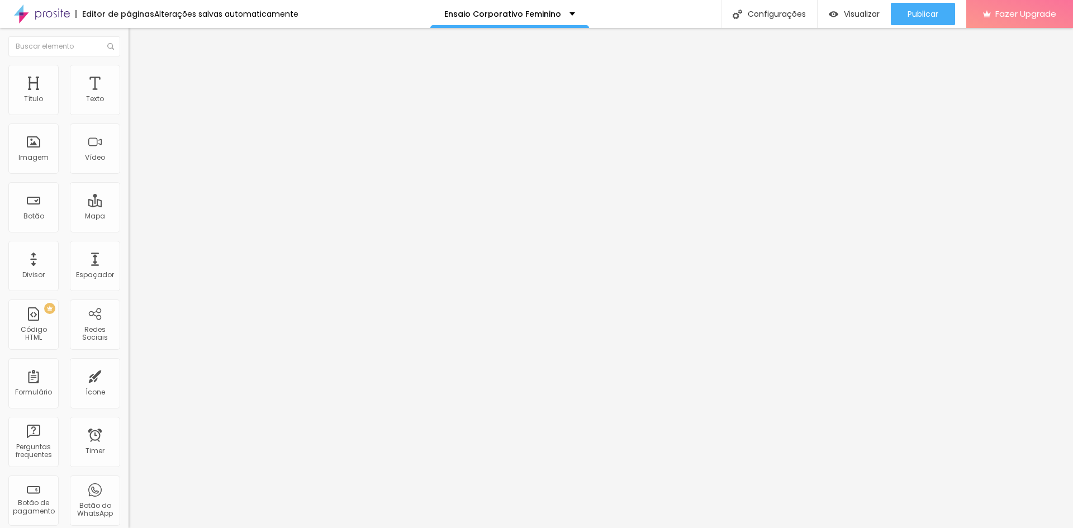
click at [137, 42] on img "button" at bounding box center [141, 40] width 9 height 9
click at [137, 41] on img "button" at bounding box center [141, 40] width 9 height 9
click at [137, 39] on img "button" at bounding box center [141, 40] width 9 height 9
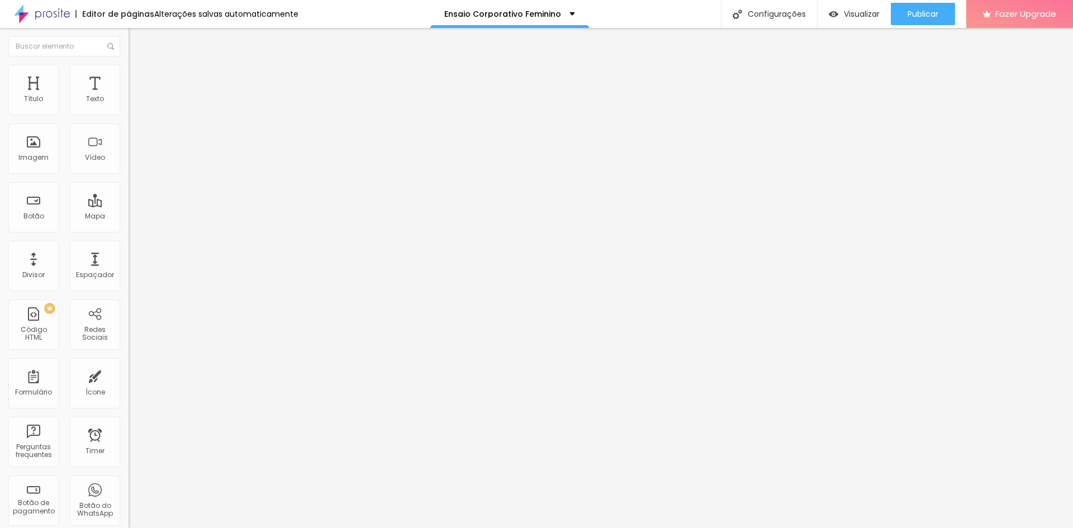
click at [137, 39] on img "button" at bounding box center [141, 40] width 9 height 9
click at [129, 69] on li "Avançado" at bounding box center [193, 70] width 129 height 11
click at [137, 43] on img "button" at bounding box center [141, 40] width 9 height 9
click at [133, 104] on icon "button" at bounding box center [136, 100] width 7 height 7
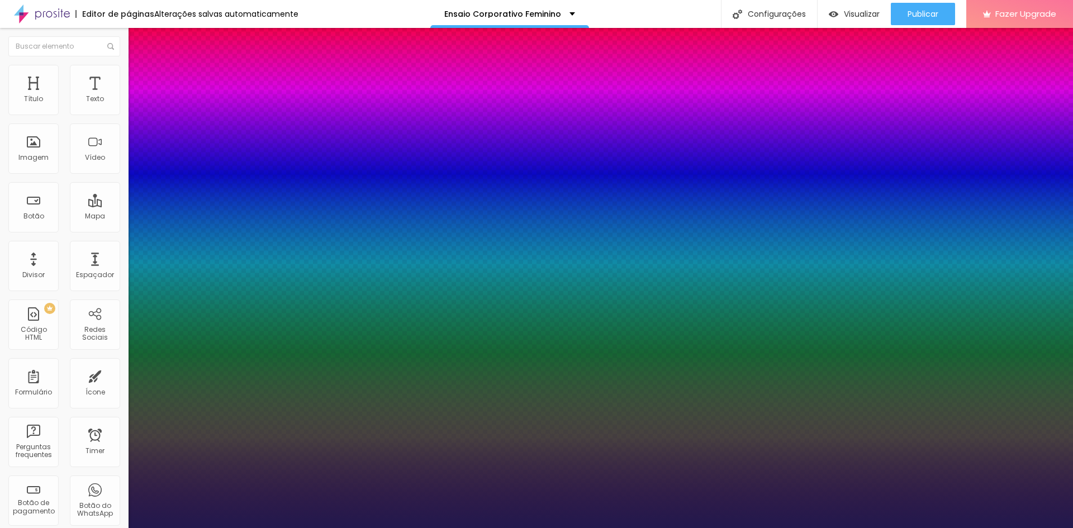
type input "1"
select select "Prompt-Regular"
type input "1"
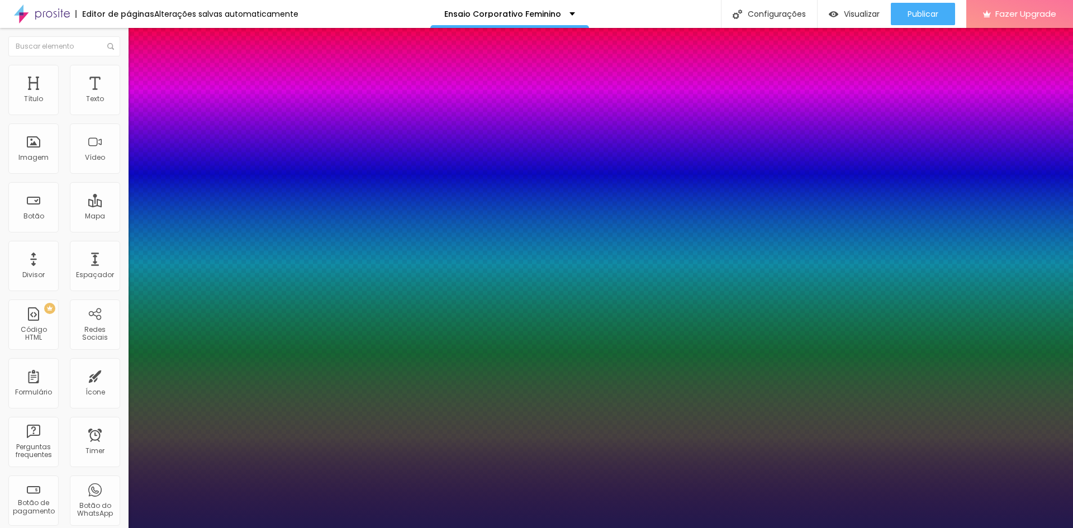
click at [205, 528] on div at bounding box center [536, 528] width 1073 height 0
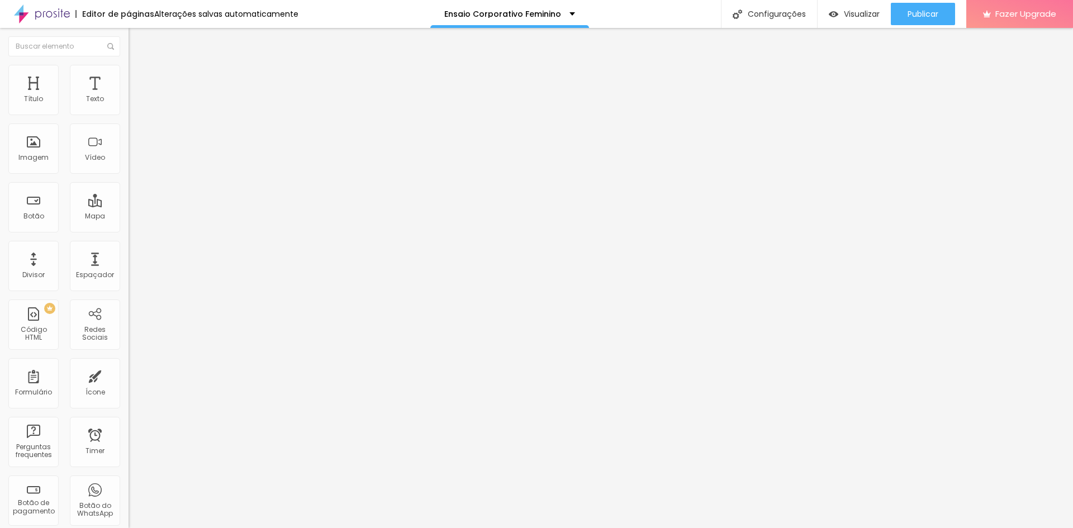
click at [129, 107] on button "button" at bounding box center [137, 102] width 16 height 12
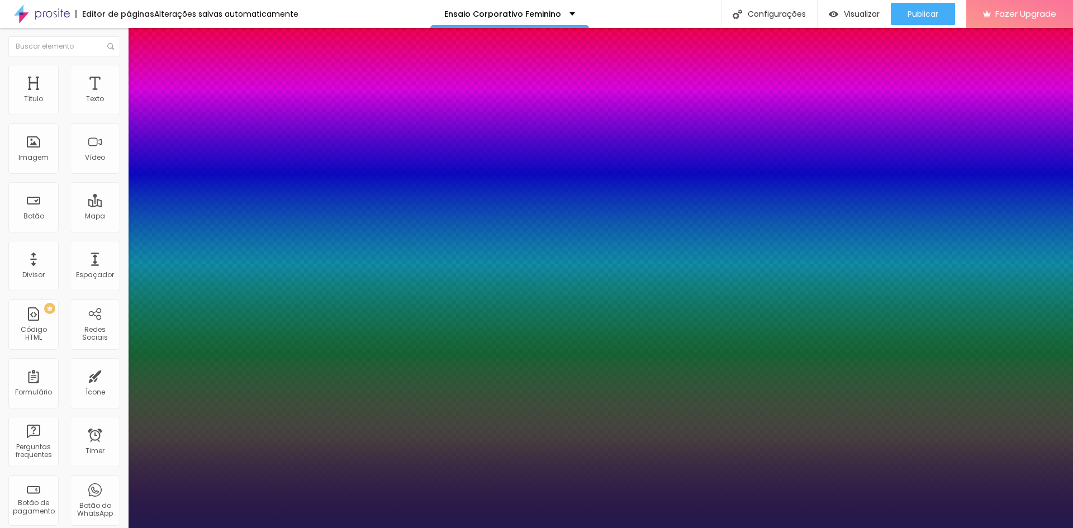
type input "1"
drag, startPoint x: 240, startPoint y: 193, endPoint x: 255, endPoint y: 193, distance: 15.1
type input "8"
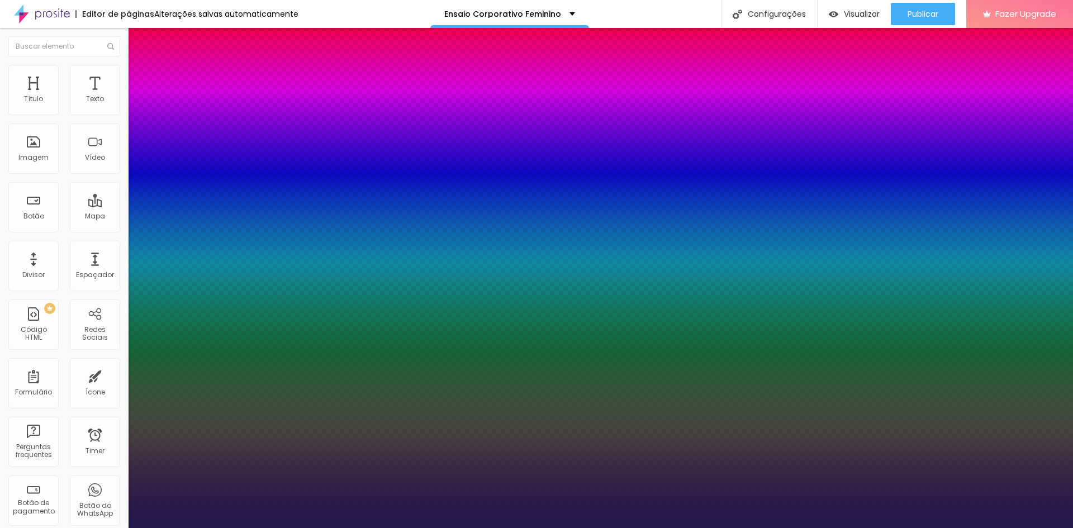
type input "2"
type input "1"
type input "20"
type input "1"
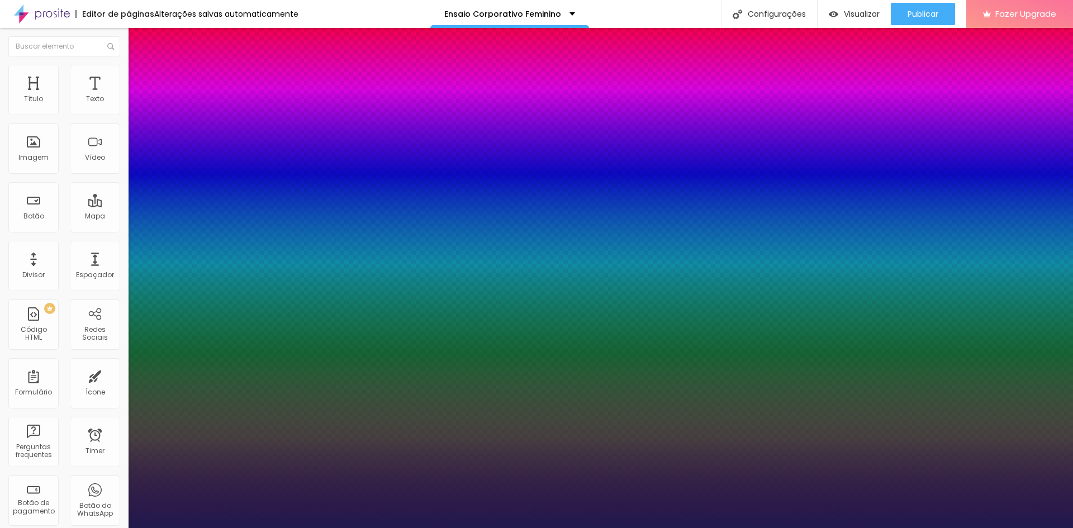
type input "20"
type input "1"
click at [338, 528] on div at bounding box center [536, 528] width 1073 height 0
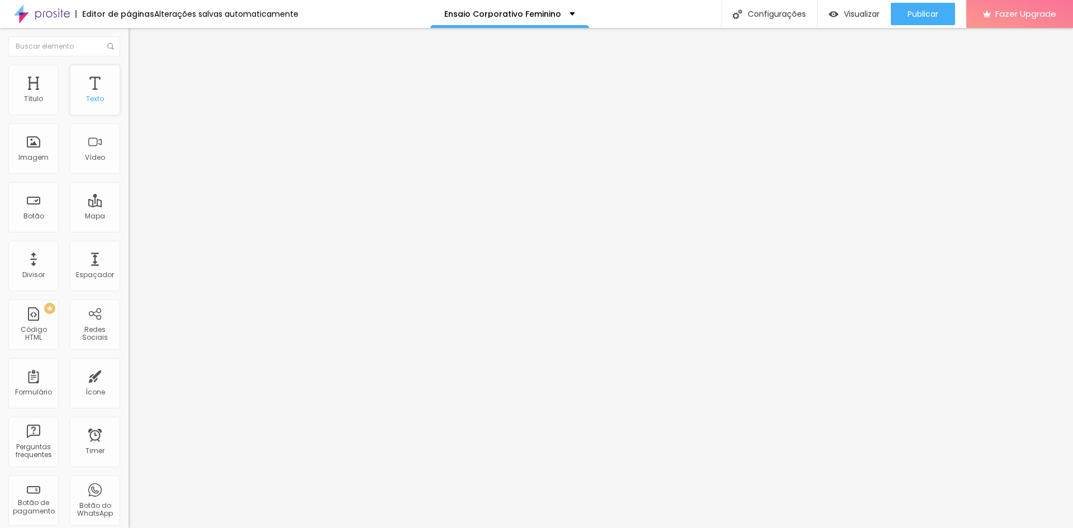
click at [86, 99] on div "Texto" at bounding box center [95, 99] width 18 height 8
click at [129, 70] on li "Avançado" at bounding box center [193, 70] width 129 height 11
type input "6"
type input "5"
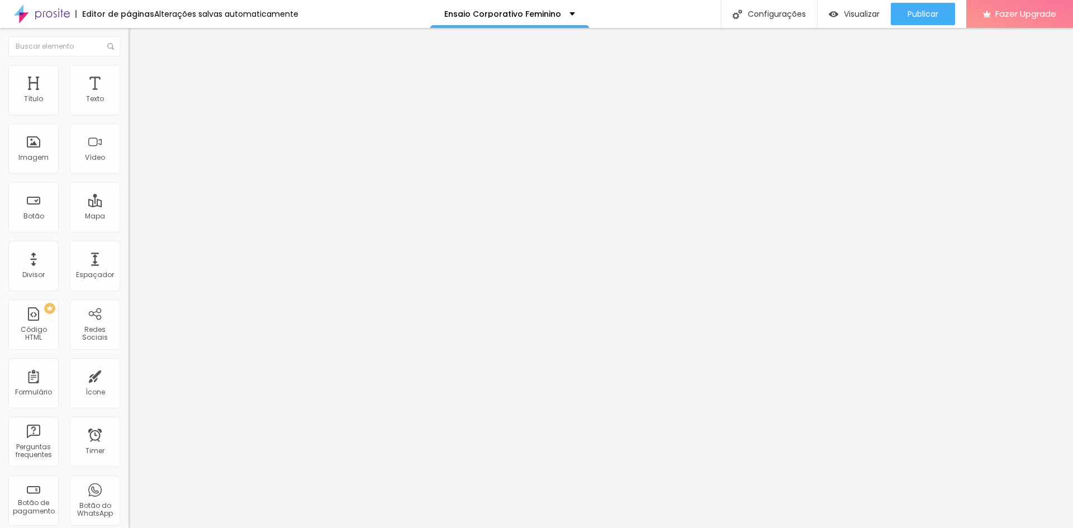
type input "5"
type input "4"
type input "3"
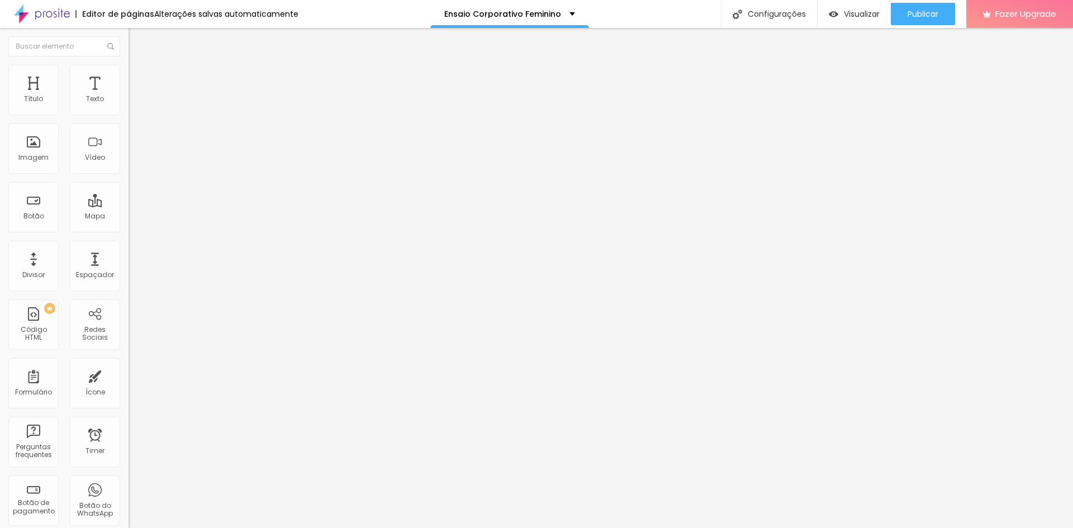
type input "2"
type input "0"
drag, startPoint x: 31, startPoint y: 132, endPoint x: 21, endPoint y: 132, distance: 10.6
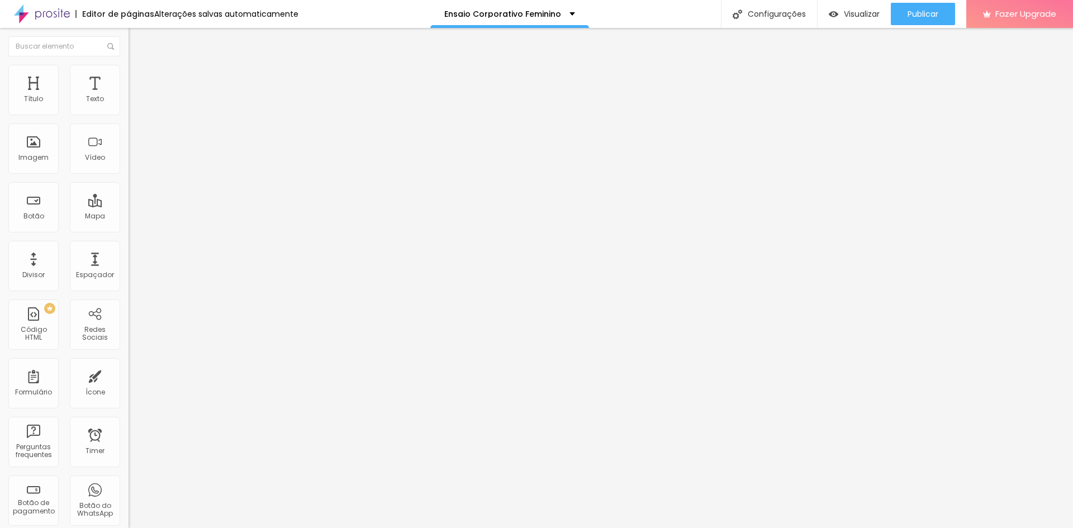
type input "0"
click at [129, 364] on input "range" at bounding box center [165, 368] width 72 height 9
click at [129, 74] on li "Avançado" at bounding box center [193, 70] width 129 height 11
click at [129, 65] on li "Estilo" at bounding box center [193, 59] width 129 height 11
click at [129, 107] on button "button" at bounding box center [137, 102] width 16 height 12
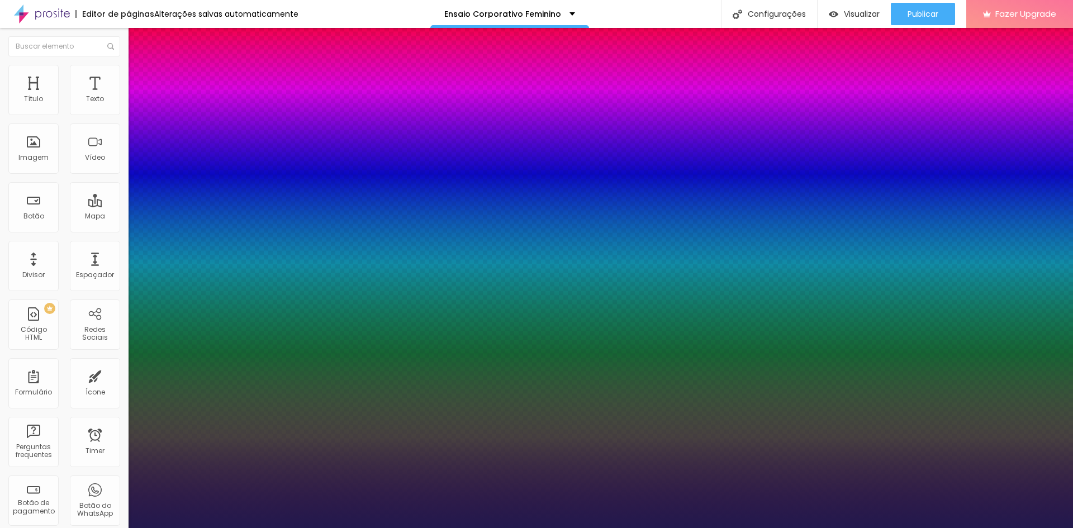
type input "1"
drag, startPoint x: 239, startPoint y: 187, endPoint x: 245, endPoint y: 188, distance: 6.2
drag, startPoint x: 239, startPoint y: 189, endPoint x: 254, endPoint y: 191, distance: 15.1
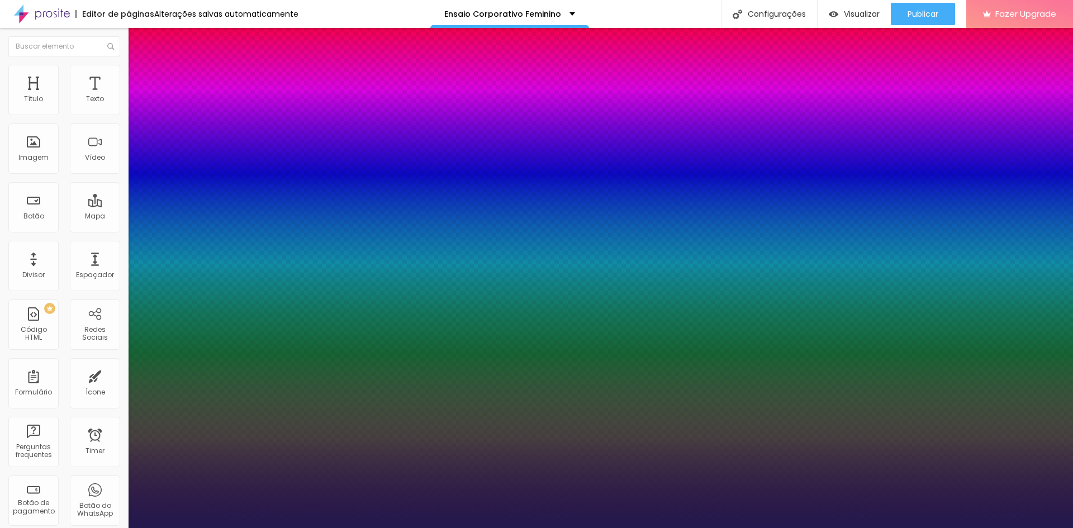
type input "8"
type input "3"
type input "1"
type input "33"
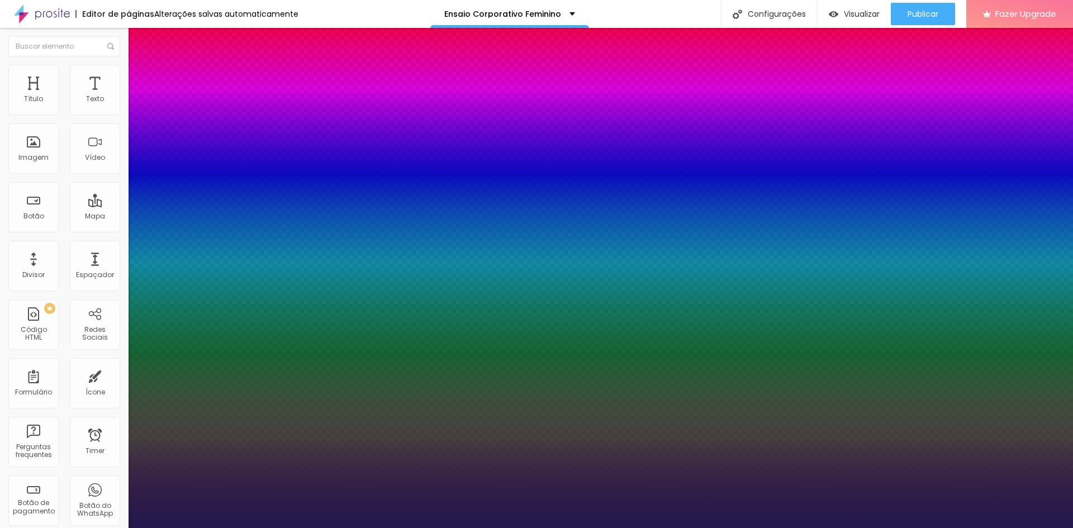
type input "33"
type input "1"
type input "33"
select select "Prompt-Regular"
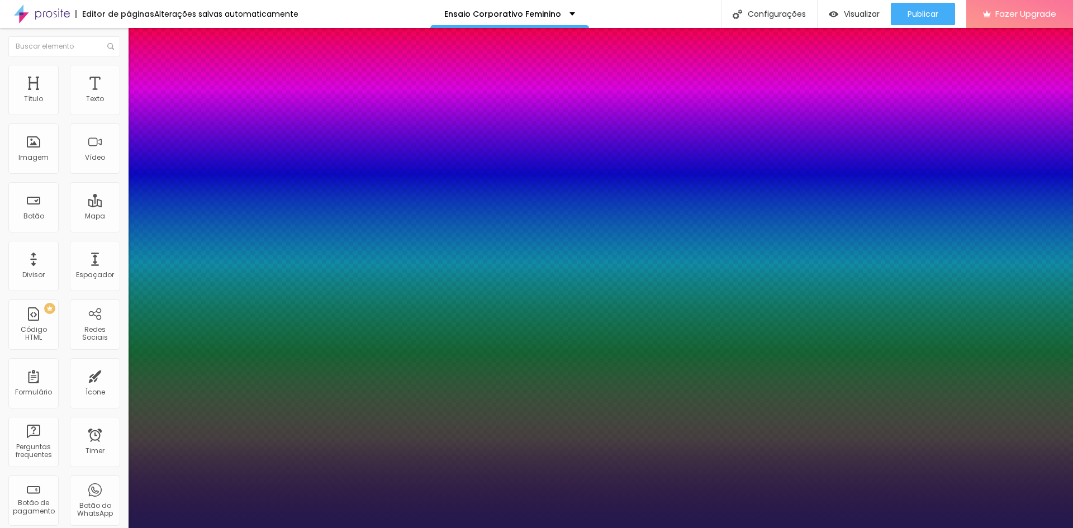
type input "1"
click at [353, 528] on div at bounding box center [536, 528] width 1073 height 0
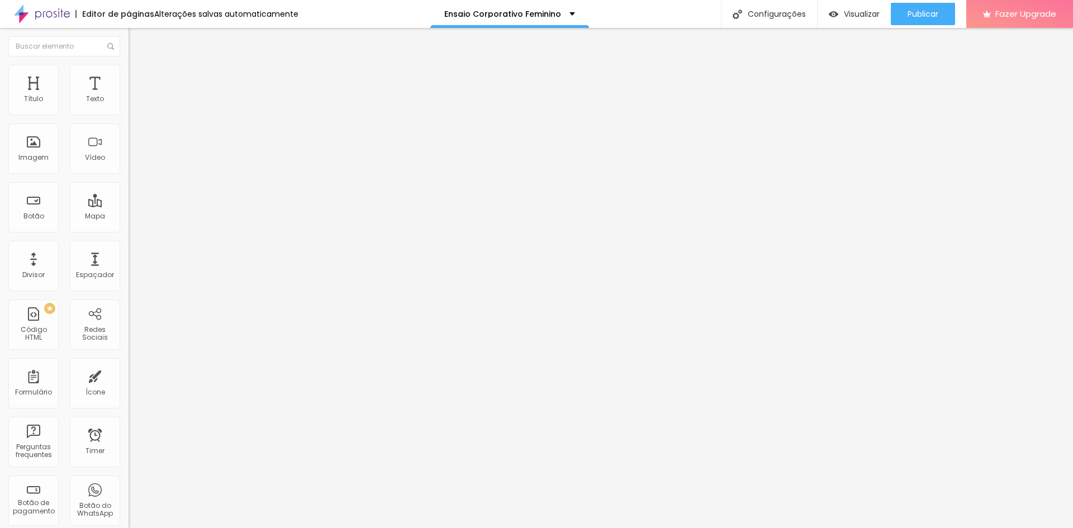
click at [134, 103] on icon "button" at bounding box center [136, 100] width 4 height 4
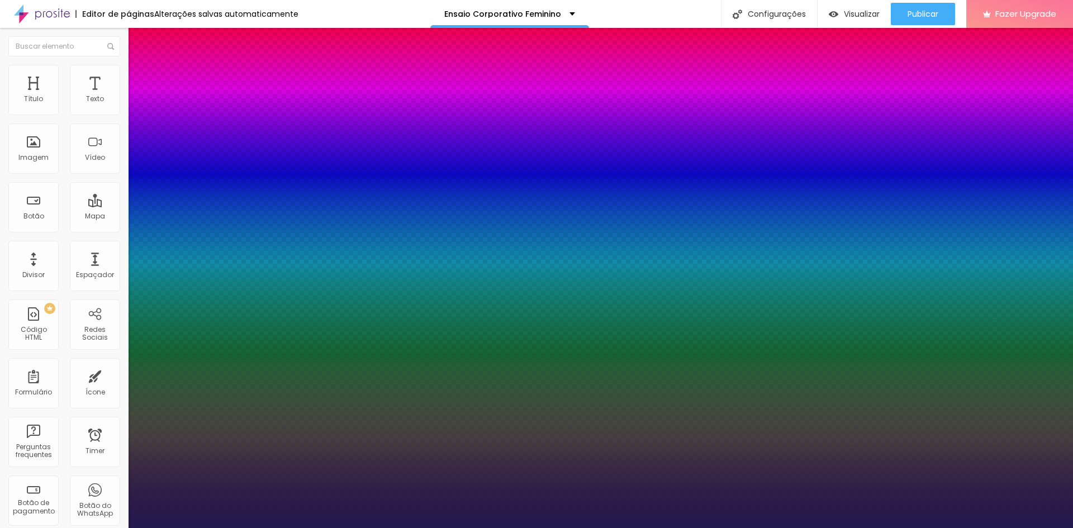
type input "1"
select select "Prompt-Bold"
type input "1"
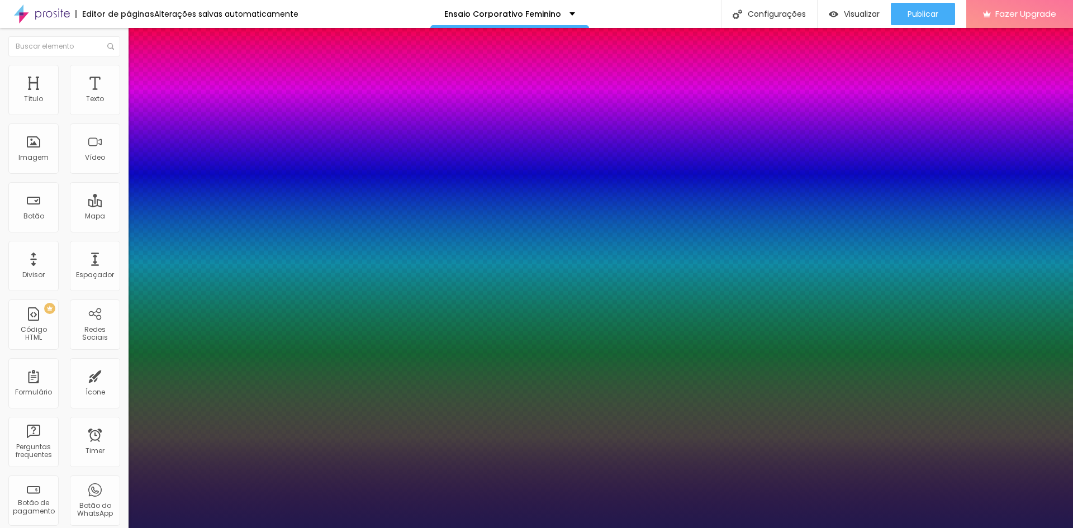
click at [174, 528] on div at bounding box center [536, 528] width 1073 height 0
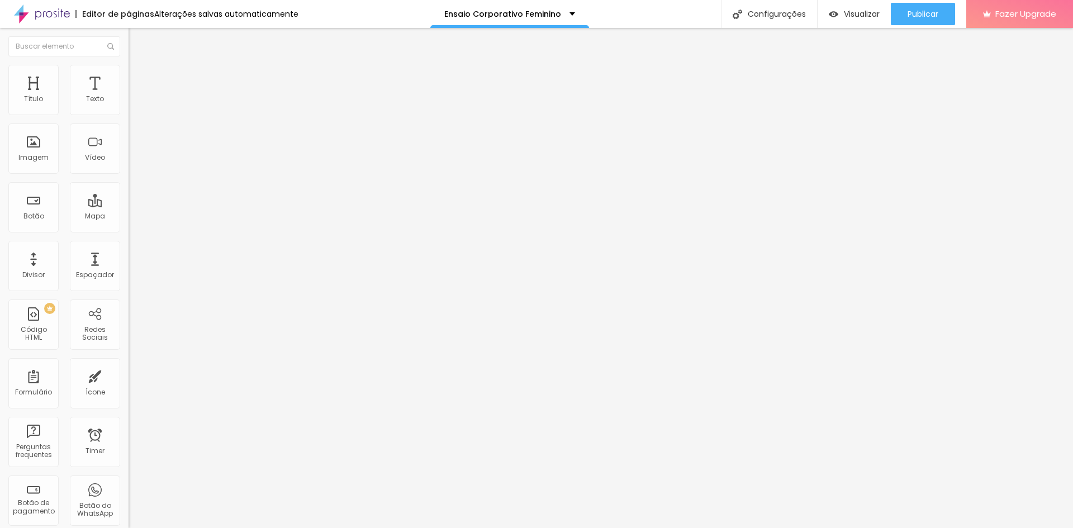
click at [137, 137] on icon "button" at bounding box center [138, 136] width 2 height 2
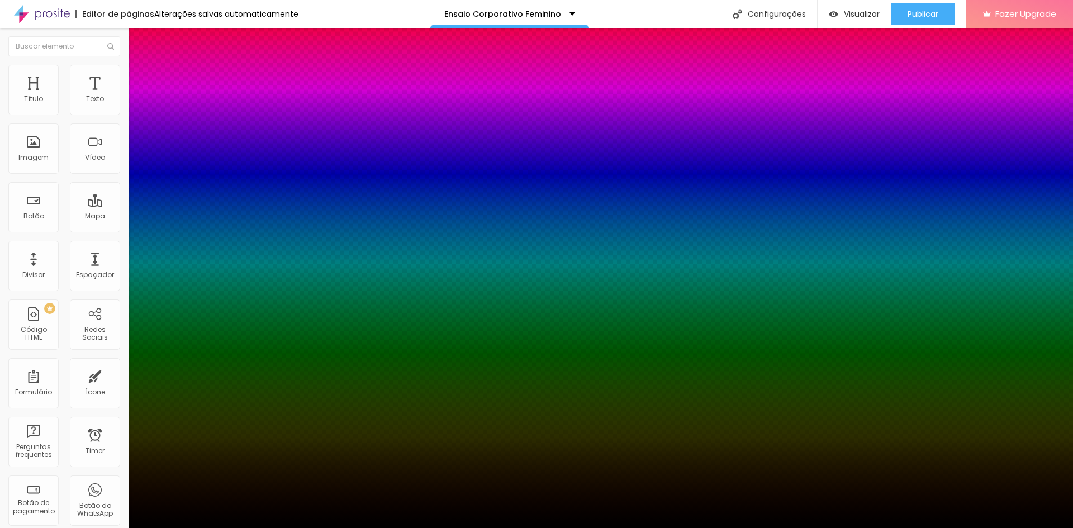
click at [96, 528] on div at bounding box center [536, 528] width 1073 height 0
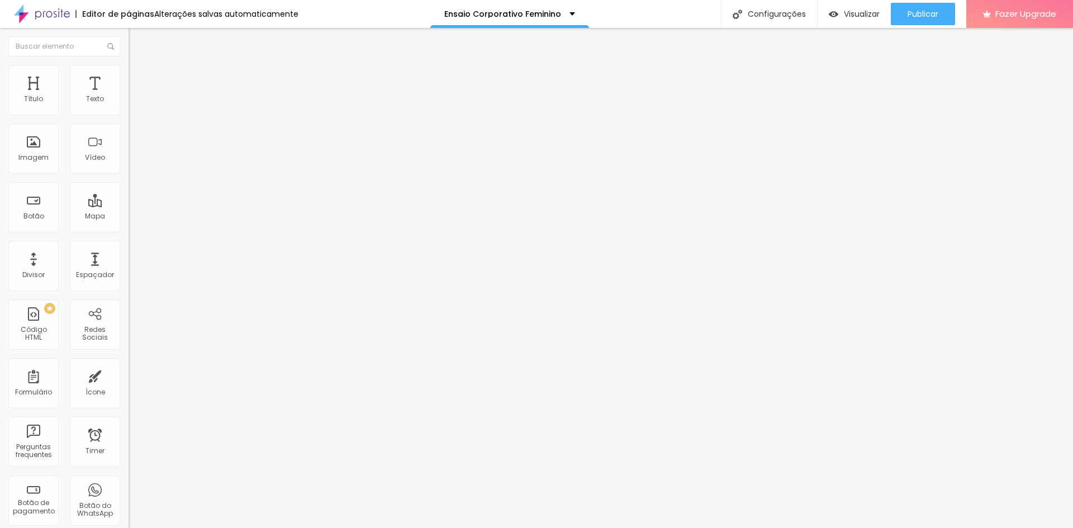
click at [129, 76] on li "Avançado" at bounding box center [193, 70] width 129 height 11
type input "7"
type input "1"
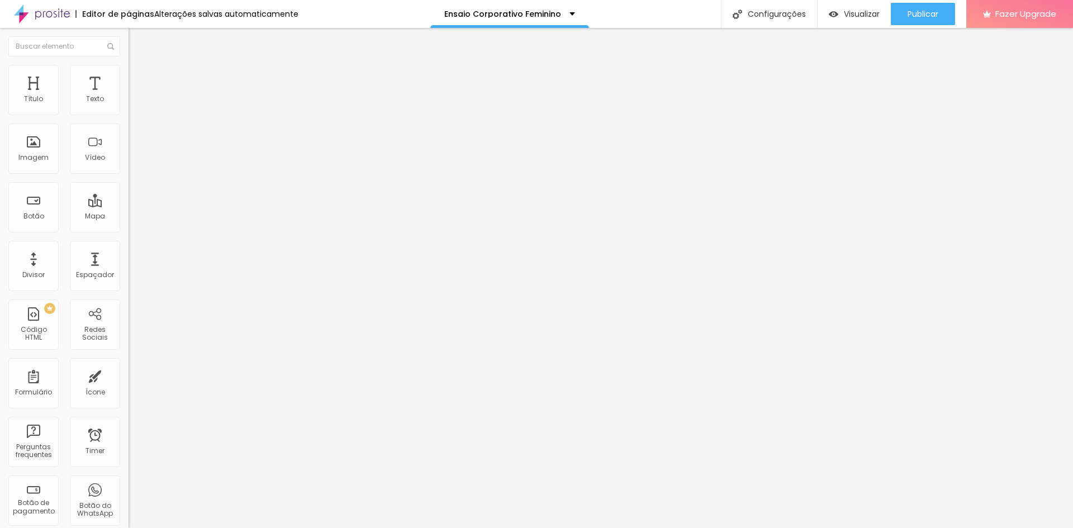
type input "0"
drag, startPoint x: 32, startPoint y: 107, endPoint x: 16, endPoint y: 108, distance: 16.2
type input "0"
click at [129, 206] on input "range" at bounding box center [165, 210] width 72 height 9
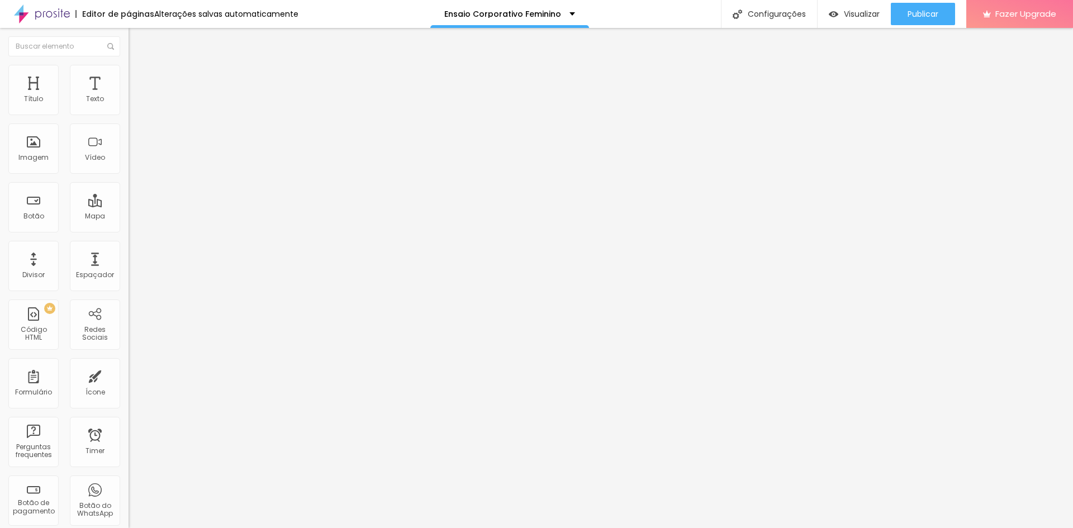
click at [139, 75] on span "Avançado" at bounding box center [157, 73] width 37 height 10
type input "5"
type input "3"
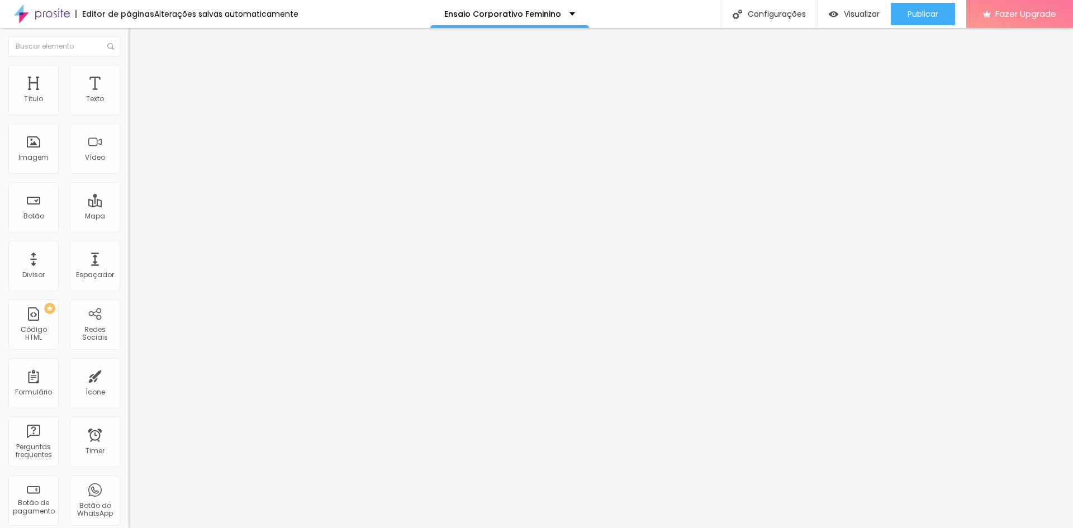
type input "2"
type input "3"
type input "7"
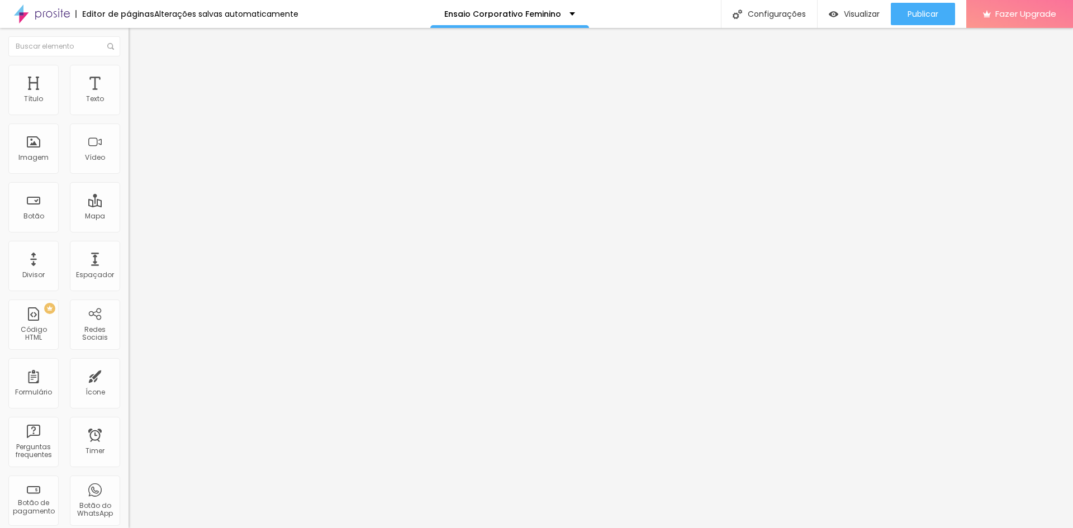
type input "7"
type input "8"
type input "7"
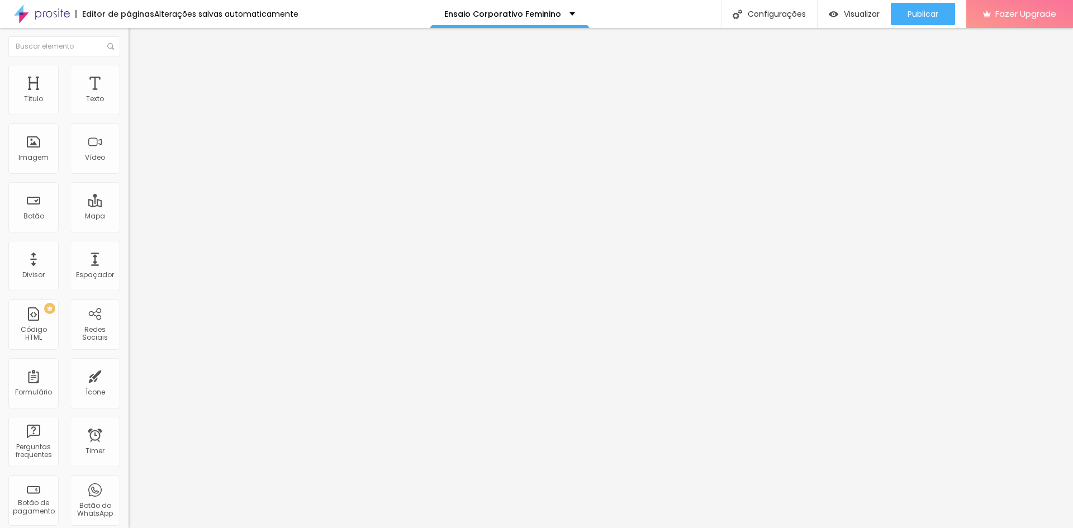
type input "6"
click at [129, 364] on input "range" at bounding box center [165, 368] width 72 height 9
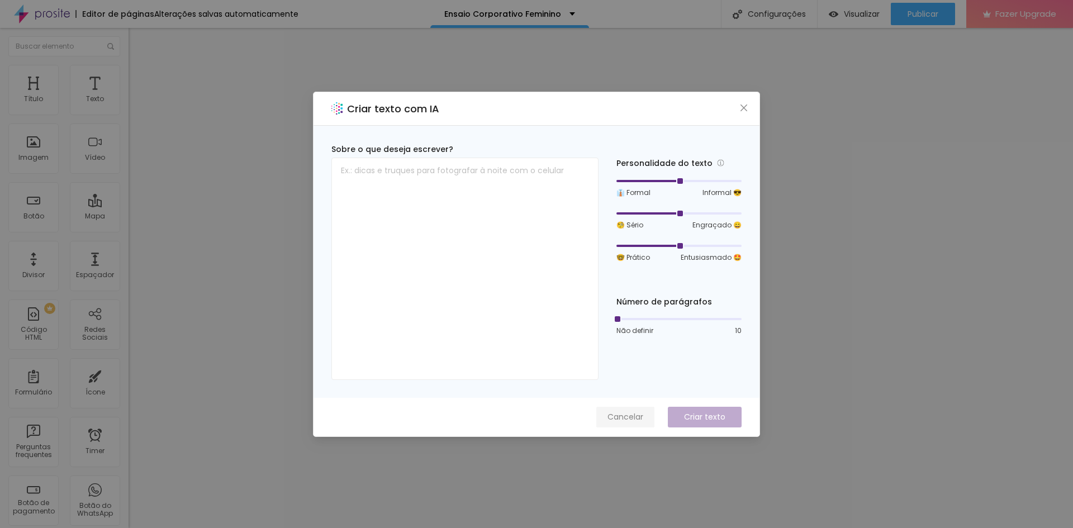
click at [628, 414] on span "Cancelar" at bounding box center [625, 417] width 36 height 12
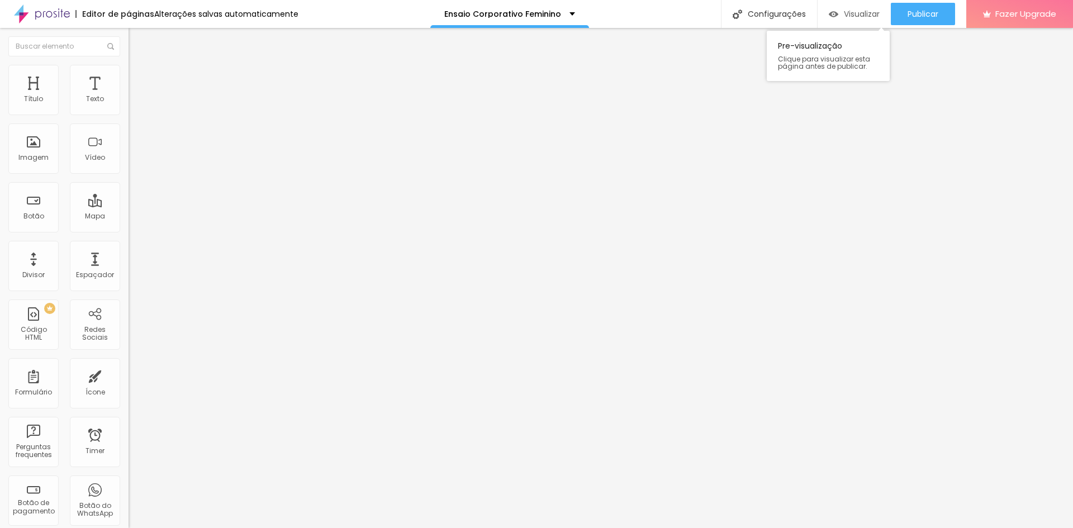
click at [851, 10] on span "Visualizar" at bounding box center [862, 14] width 36 height 9
click at [139, 79] on span "Avançado" at bounding box center [157, 84] width 37 height 10
click at [129, 74] on li "Estilo" at bounding box center [193, 70] width 129 height 11
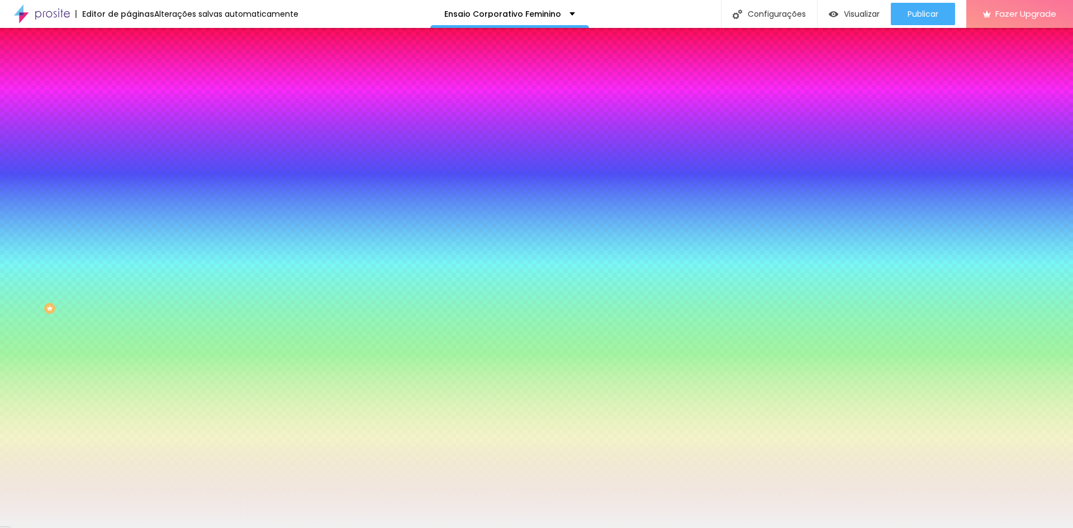
click at [129, 152] on div at bounding box center [193, 152] width 129 height 0
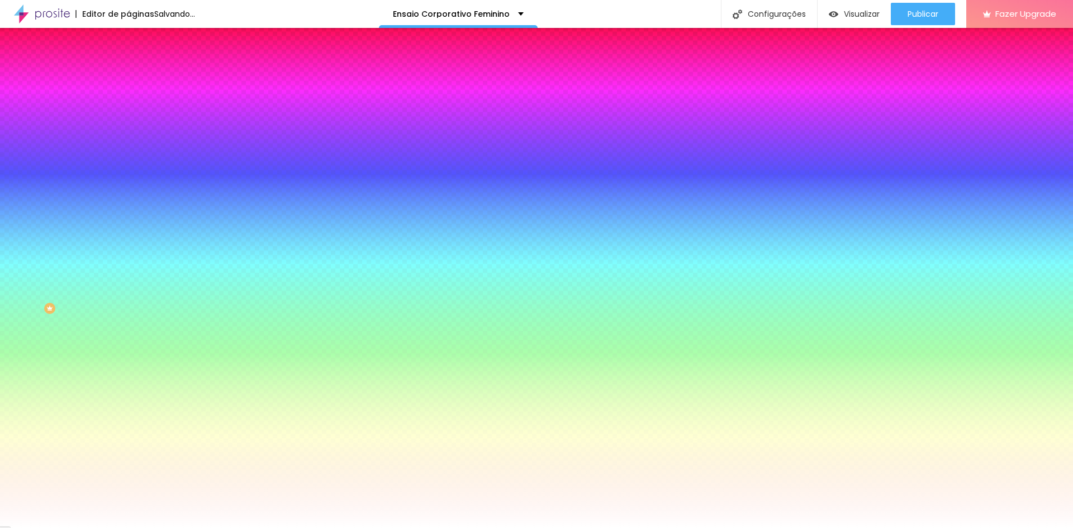
type input "#FFFFFF"
drag, startPoint x: 39, startPoint y: 247, endPoint x: 1, endPoint y: 197, distance: 62.9
click at [129, 197] on div "Imagem de fundo Adicionar imagem Efeito da Imagem Nenhum Nenhum Parallax Cor de…" at bounding box center [193, 159] width 129 height 145
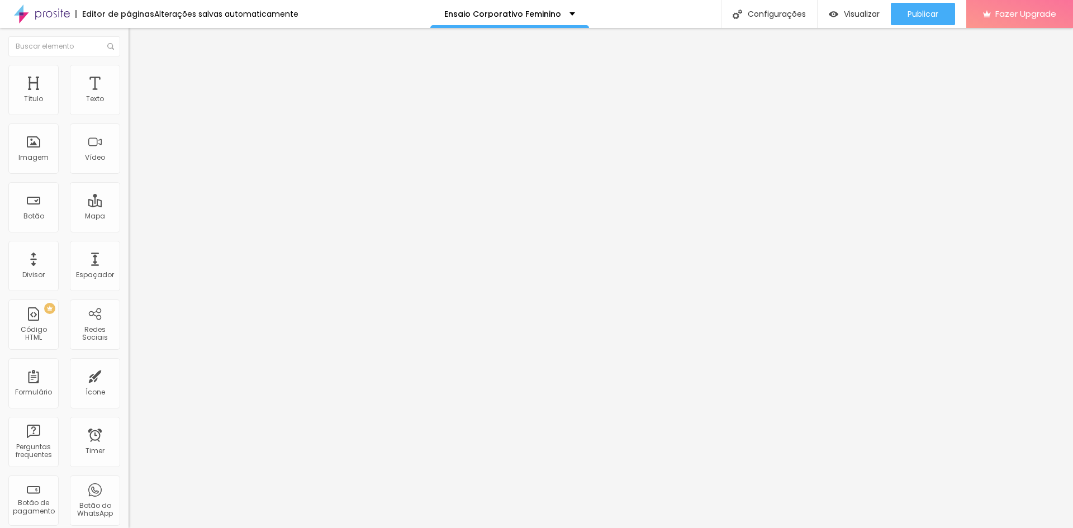
click at [133, 104] on icon "button" at bounding box center [136, 100] width 7 height 7
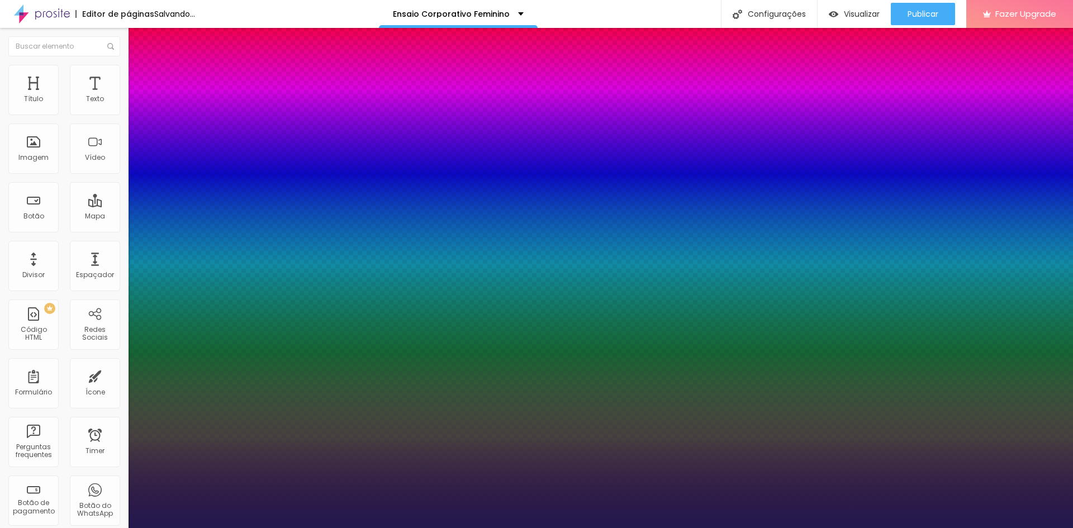
type input "1"
click at [404, 528] on div at bounding box center [536, 528] width 1073 height 0
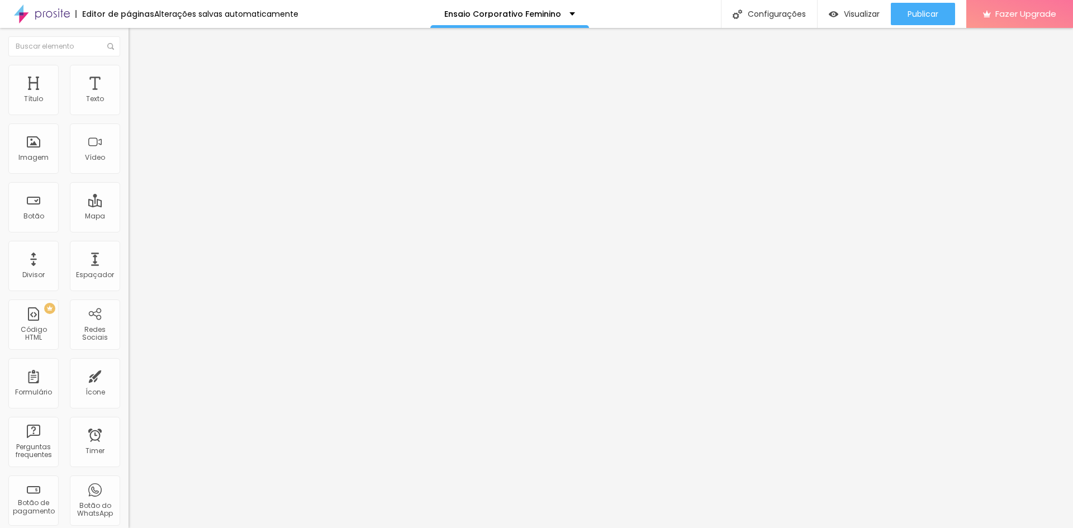
click at [134, 103] on icon "button" at bounding box center [136, 100] width 4 height 4
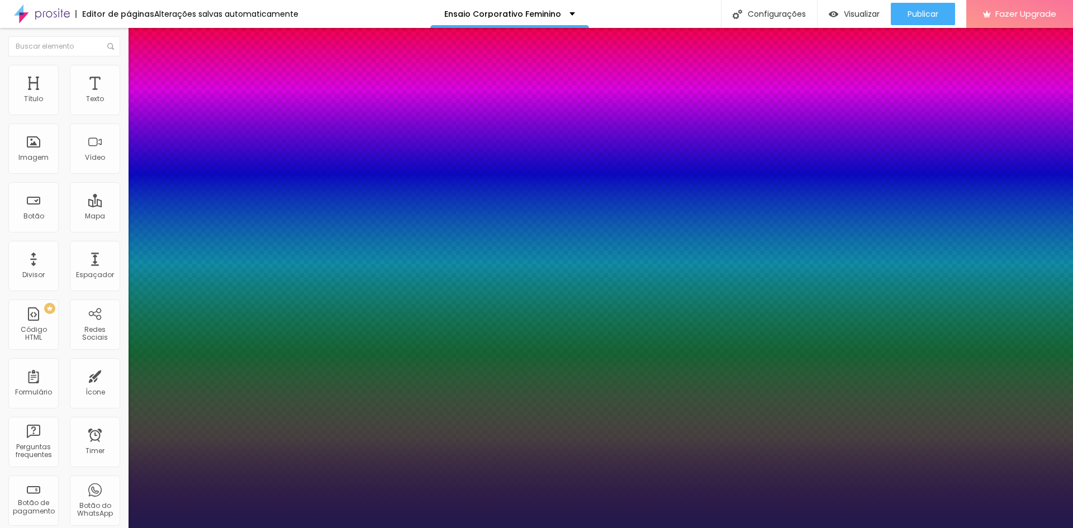
type input "1"
click at [99, 528] on div at bounding box center [536, 528] width 1073 height 0
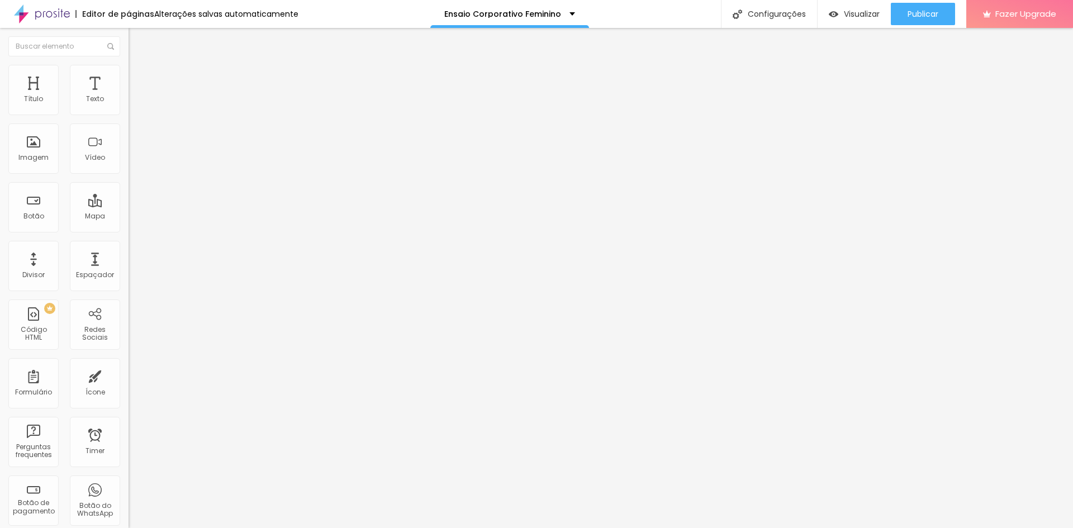
click at [139, 77] on span "Avançado" at bounding box center [157, 73] width 37 height 10
click at [139, 66] on span "Estilo" at bounding box center [147, 61] width 17 height 10
click at [849, 7] on div "Visualizar" at bounding box center [854, 14] width 51 height 22
click at [920, 10] on span "Publicar" at bounding box center [923, 14] width 31 height 9
